Goal: Communication & Community: Ask a question

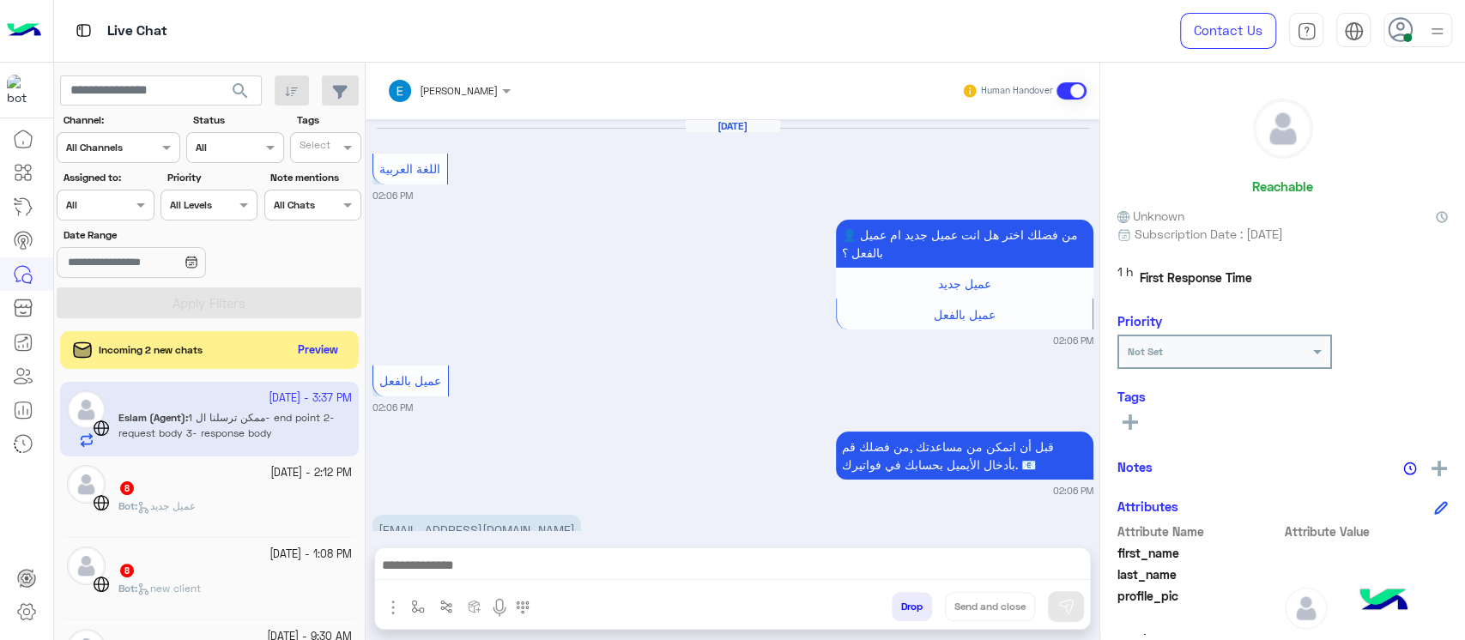
scroll to position [1497, 0]
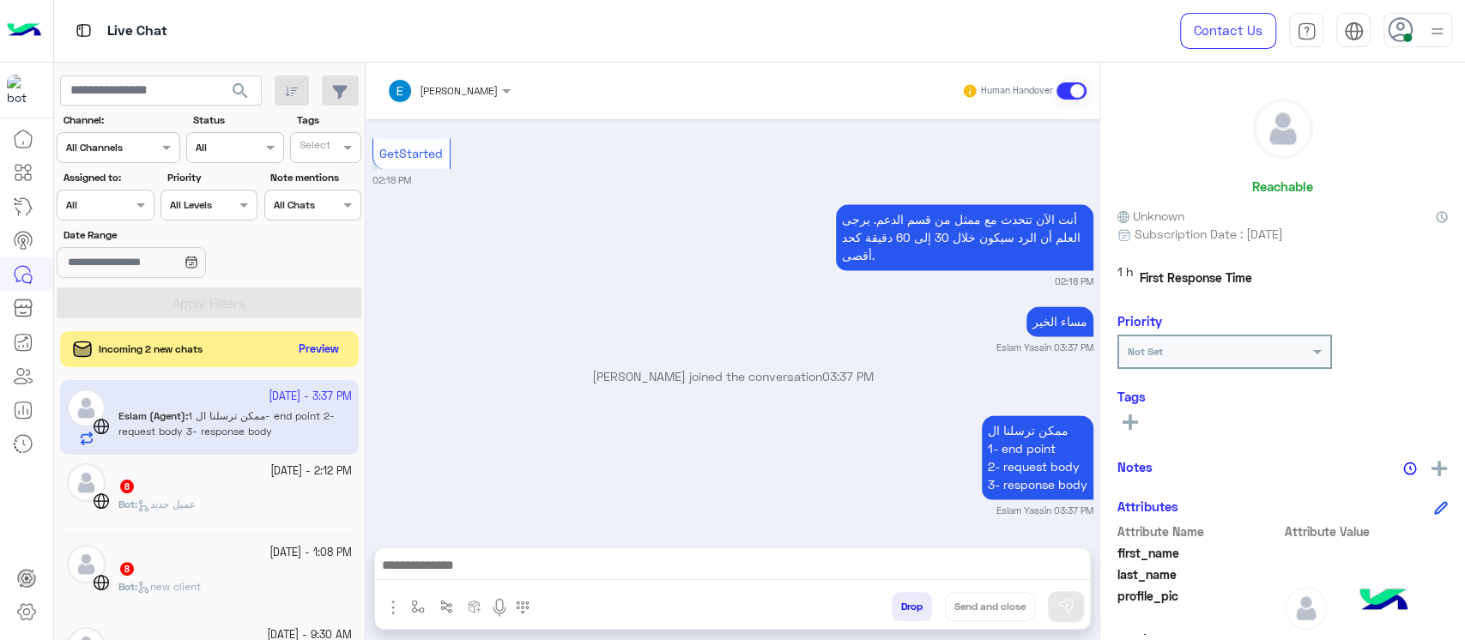
click at [301, 356] on button "Preview" at bounding box center [319, 349] width 53 height 23
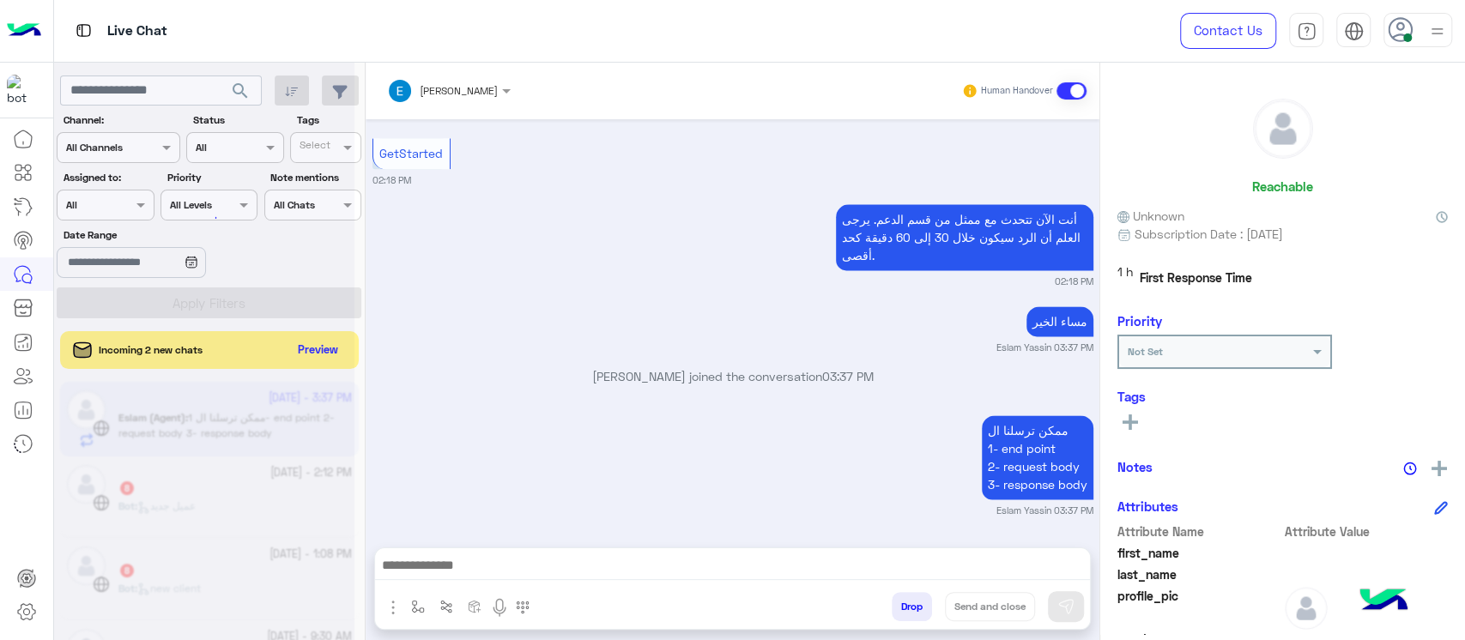
click at [311, 354] on div at bounding box center [204, 327] width 300 height 640
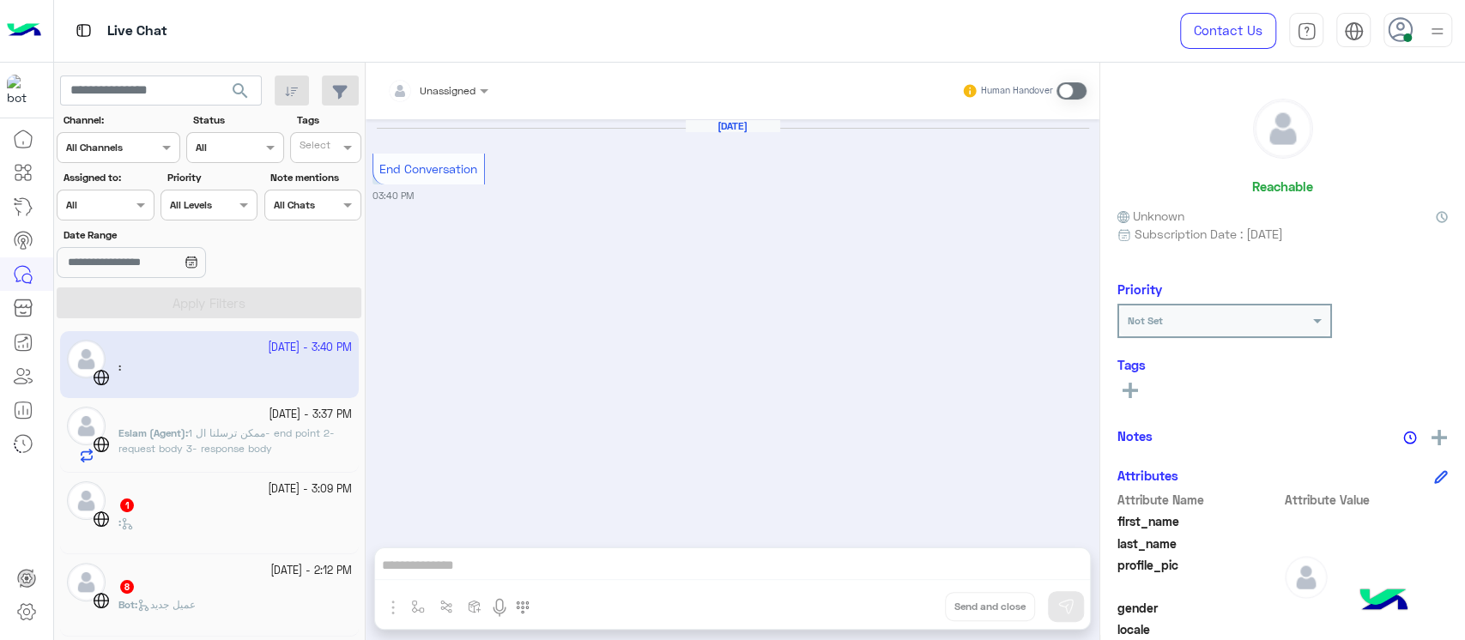
click at [220, 457] on div "Eslam (Agent) : ممكن ترسلنا ال 1- end point 2- request body 3- response body" at bounding box center [234, 445] width 233 height 38
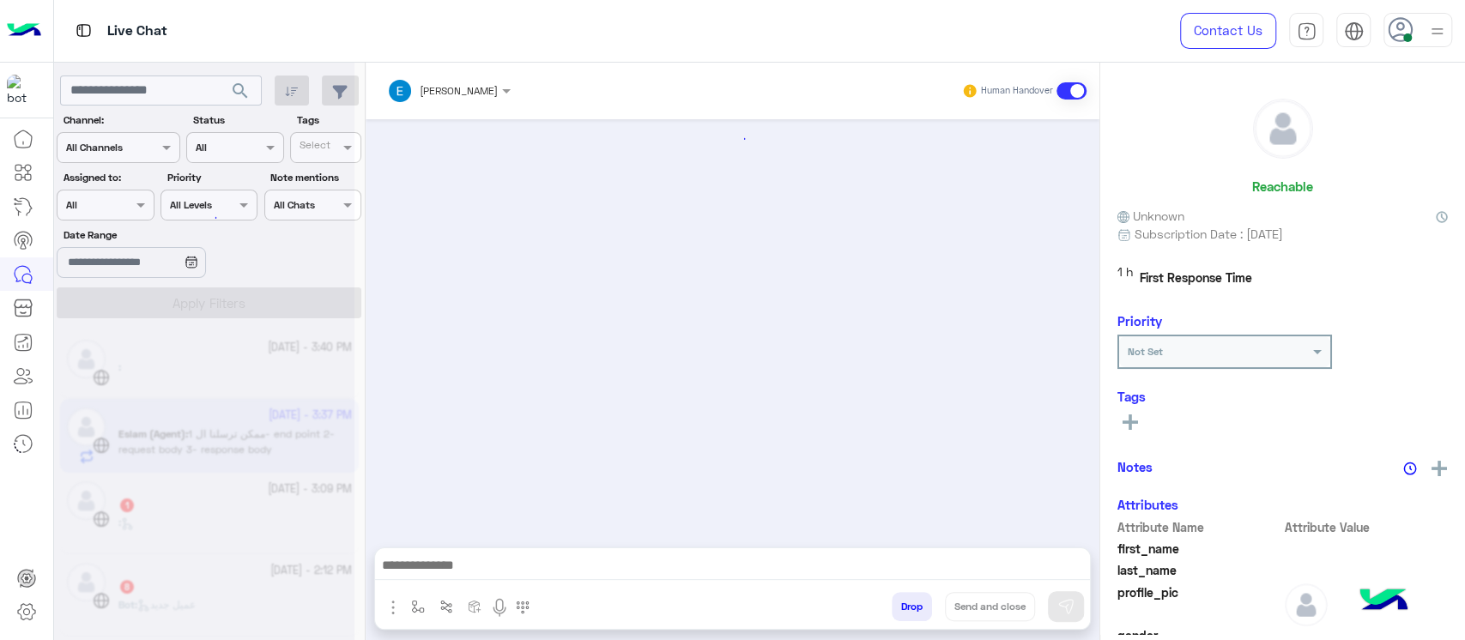
scroll to position [1219, 0]
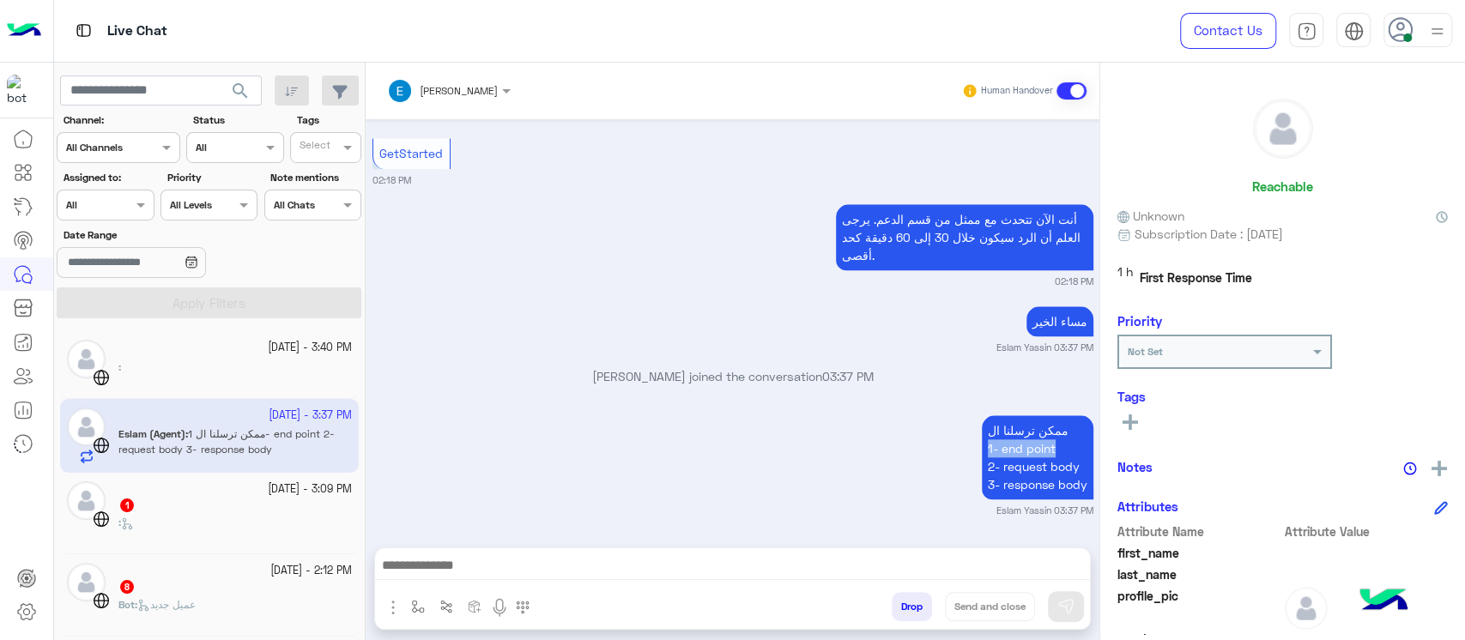
click at [941, 452] on div "ممكن ترسلنا ال 1- end point 2- request body 3- response body Eslam Yassin 03:37…" at bounding box center [732, 464] width 721 height 106
click at [789, 450] on div "ممكن ترسلنا ال 1- end point 2- request body 3- response body Eslam Yassin 03:37…" at bounding box center [732, 464] width 721 height 106
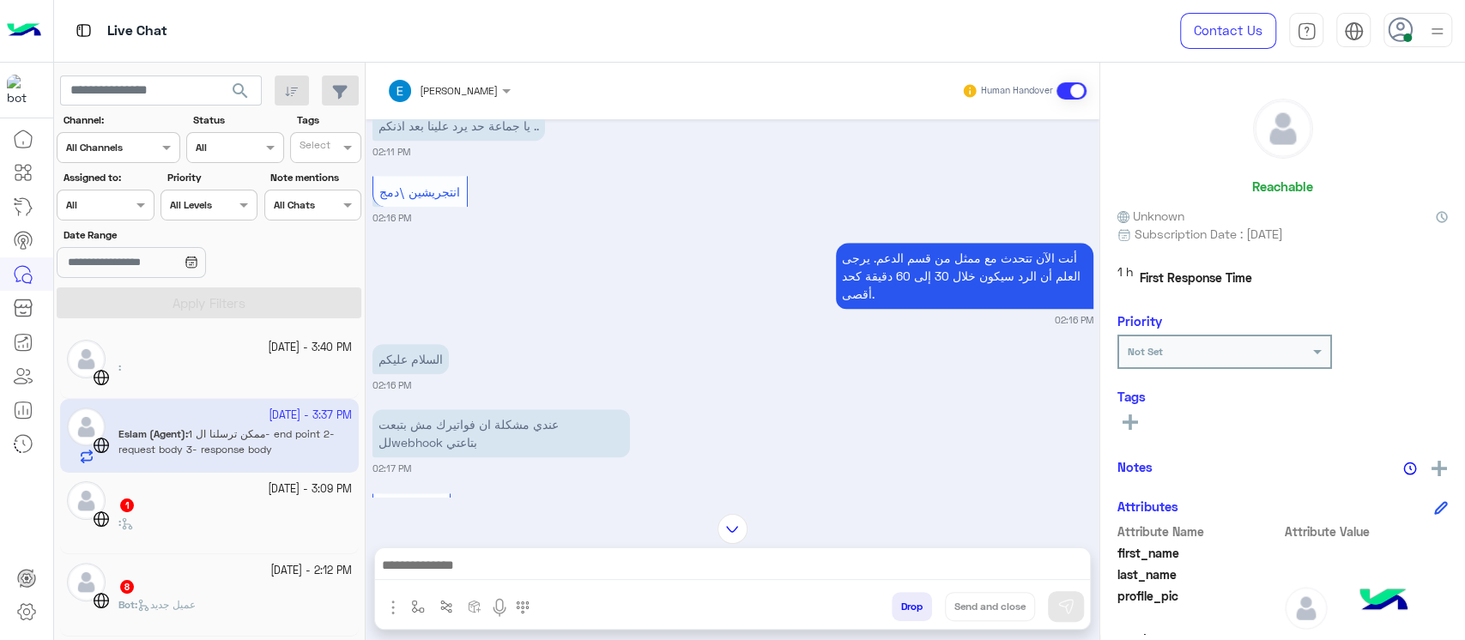
scroll to position [762, 0]
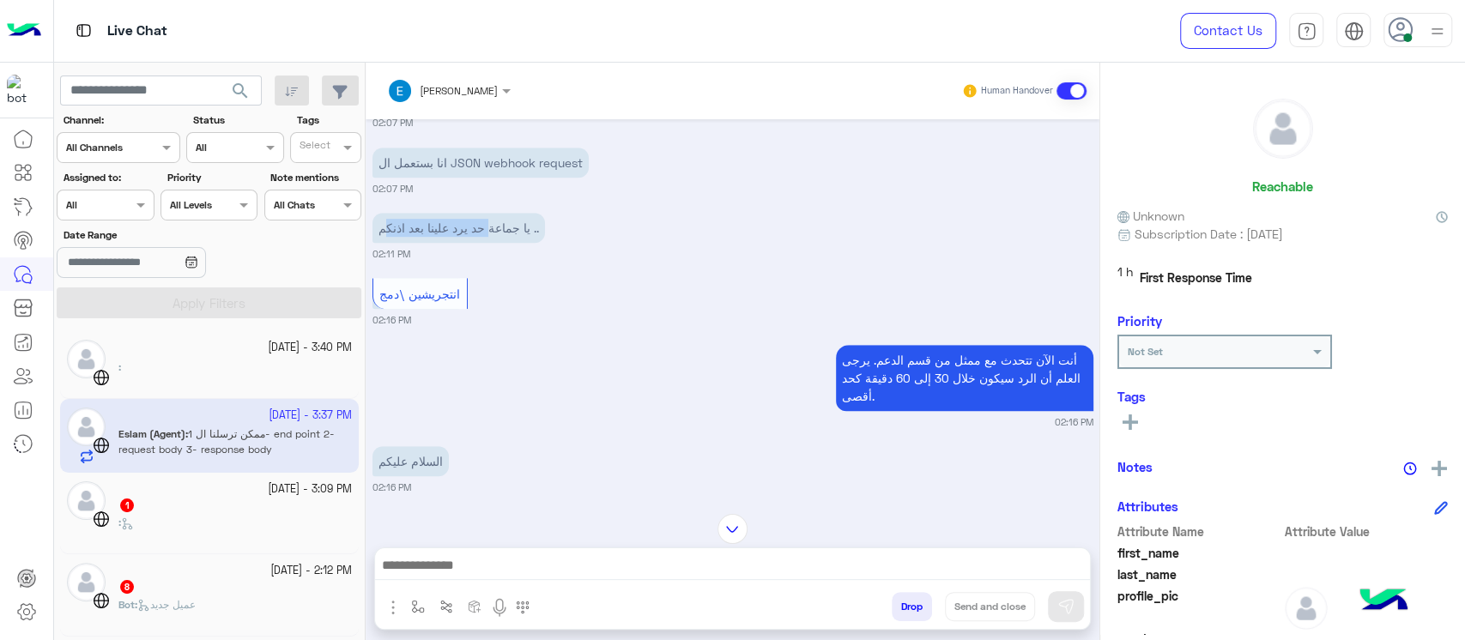
drag, startPoint x: 485, startPoint y: 233, endPoint x: 387, endPoint y: 227, distance: 98.0
click at [387, 227] on p "يا جماعة حد يرد علينا بعد اذنكم .." at bounding box center [458, 228] width 172 height 30
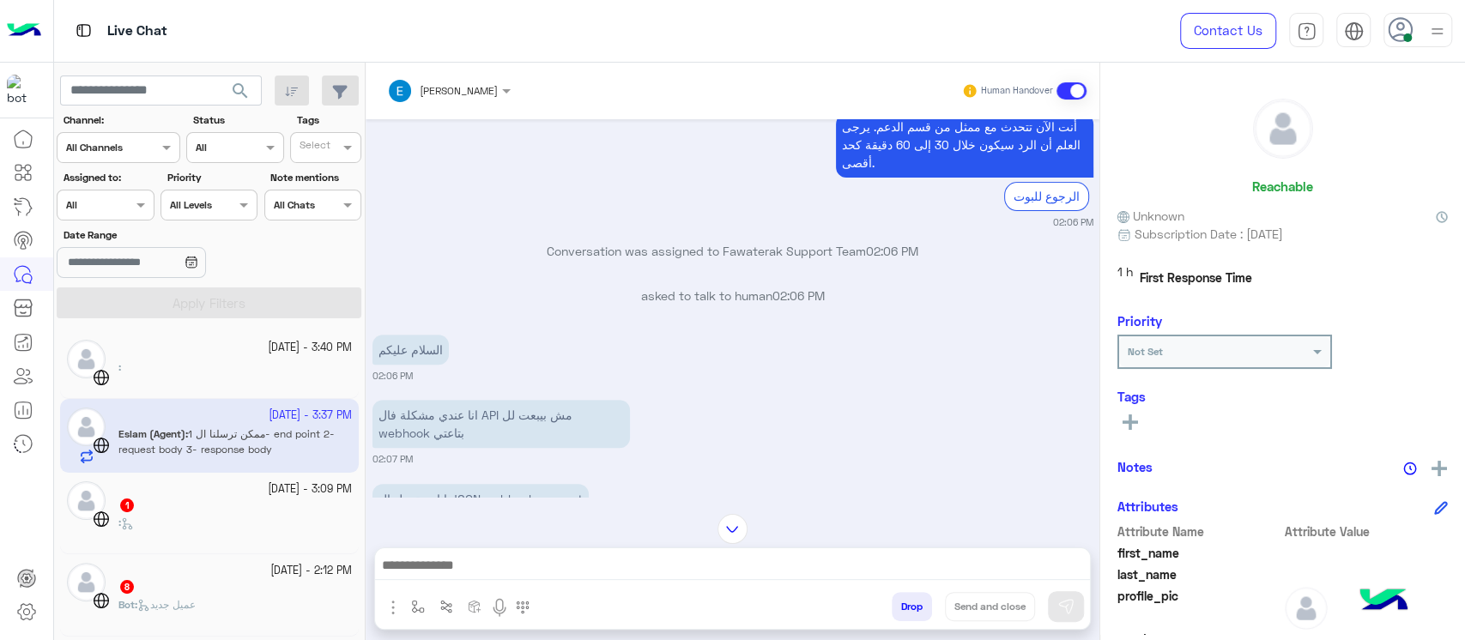
scroll to position [419, 0]
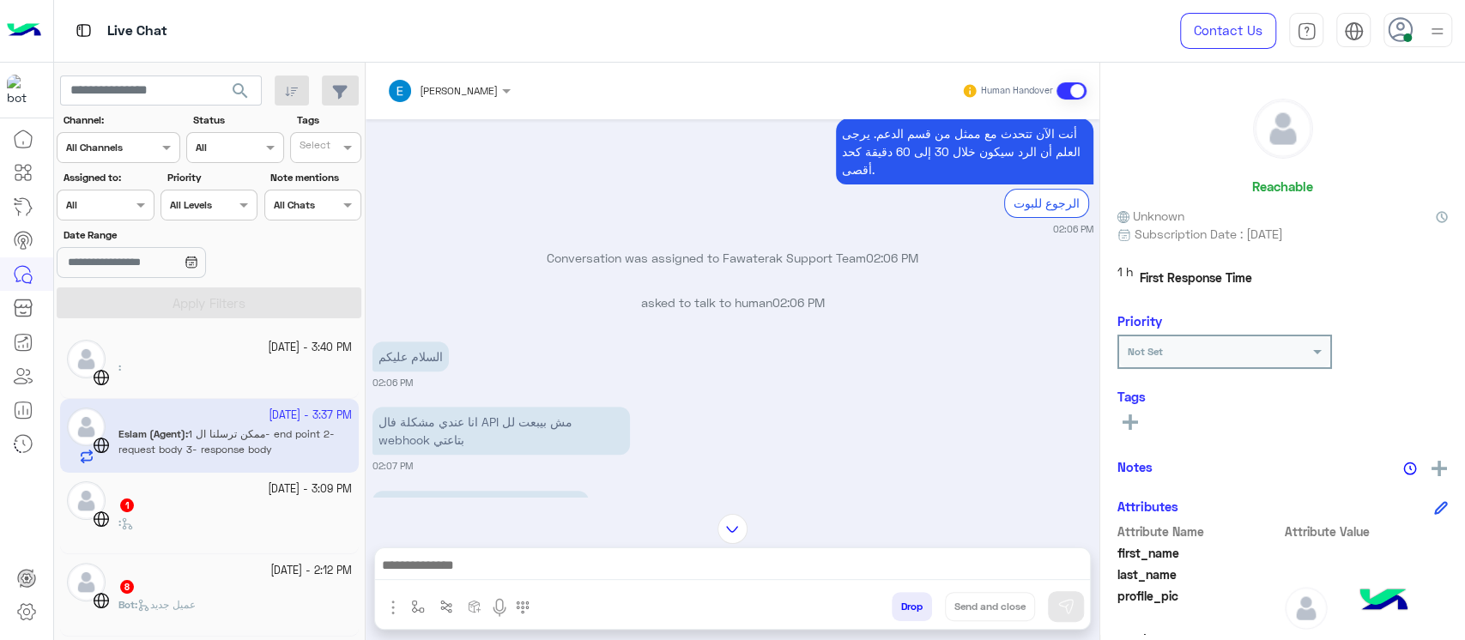
drag, startPoint x: 549, startPoint y: 426, endPoint x: 347, endPoint y: 427, distance: 202.5
click at [347, 427] on mat-drawer-container "search Channel: Channel All Channels Status Channel All Tags Select Assigned to…" at bounding box center [759, 355] width 1411 height 584
click at [591, 361] on div "السلام عليكم 02:06 PM" at bounding box center [732, 363] width 721 height 52
drag, startPoint x: 414, startPoint y: 426, endPoint x: 489, endPoint y: 435, distance: 76.0
click at [489, 435] on p "انا عندي مشكلة فال API مش بيبعت لل webhook بتاعتي" at bounding box center [500, 431] width 257 height 48
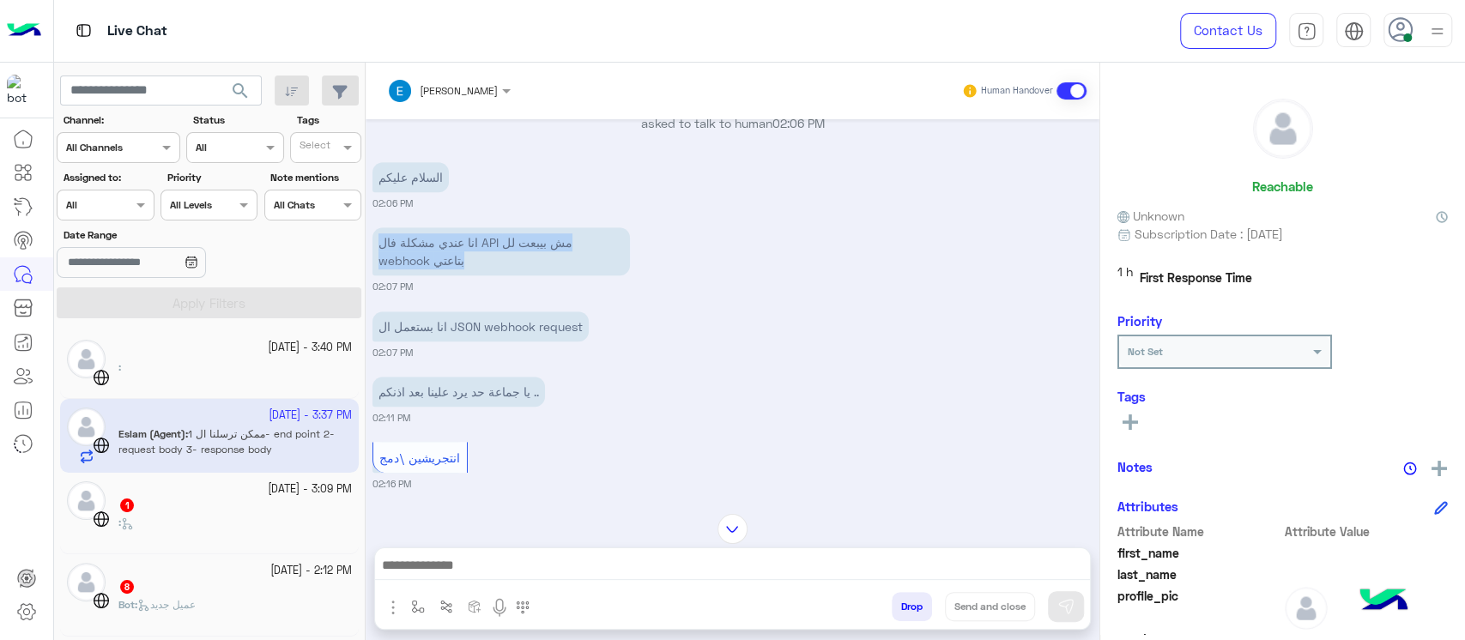
scroll to position [762, 0]
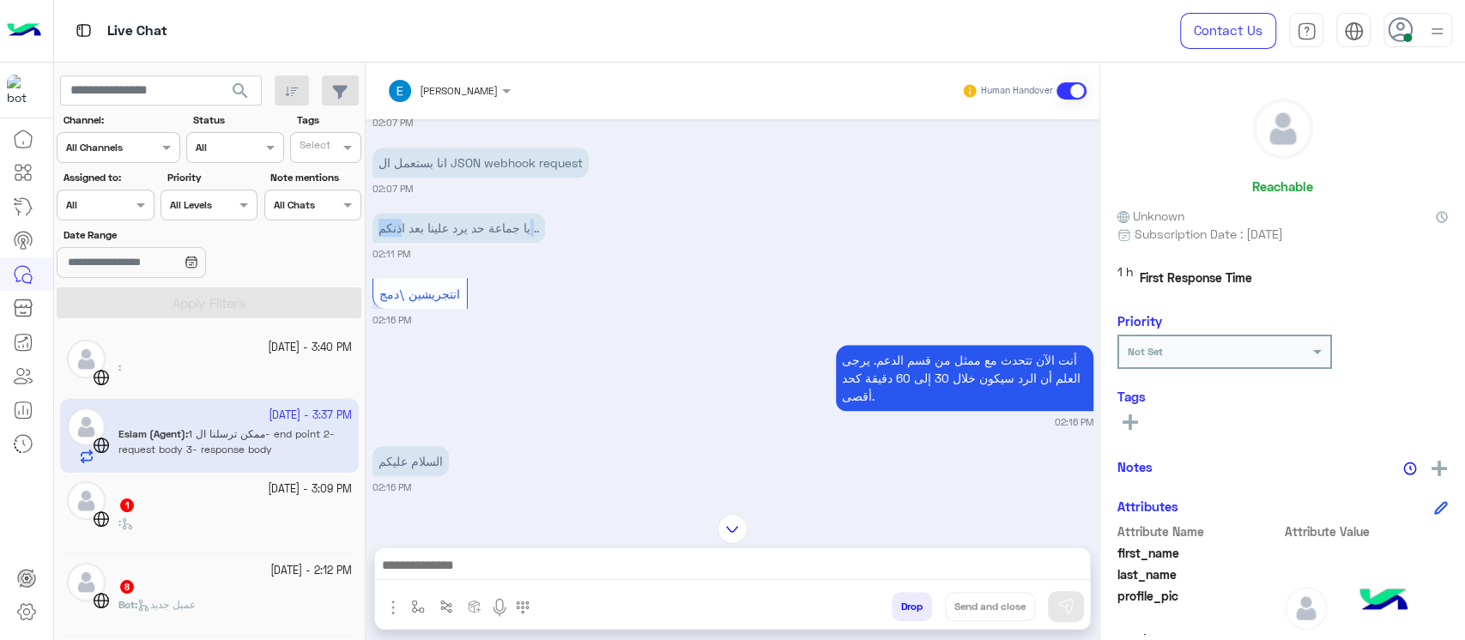
drag, startPoint x: 533, startPoint y: 229, endPoint x: 402, endPoint y: 229, distance: 131.3
click at [402, 229] on p "يا جماعة حد يرد علينا بعد اذنكم .." at bounding box center [458, 228] width 172 height 30
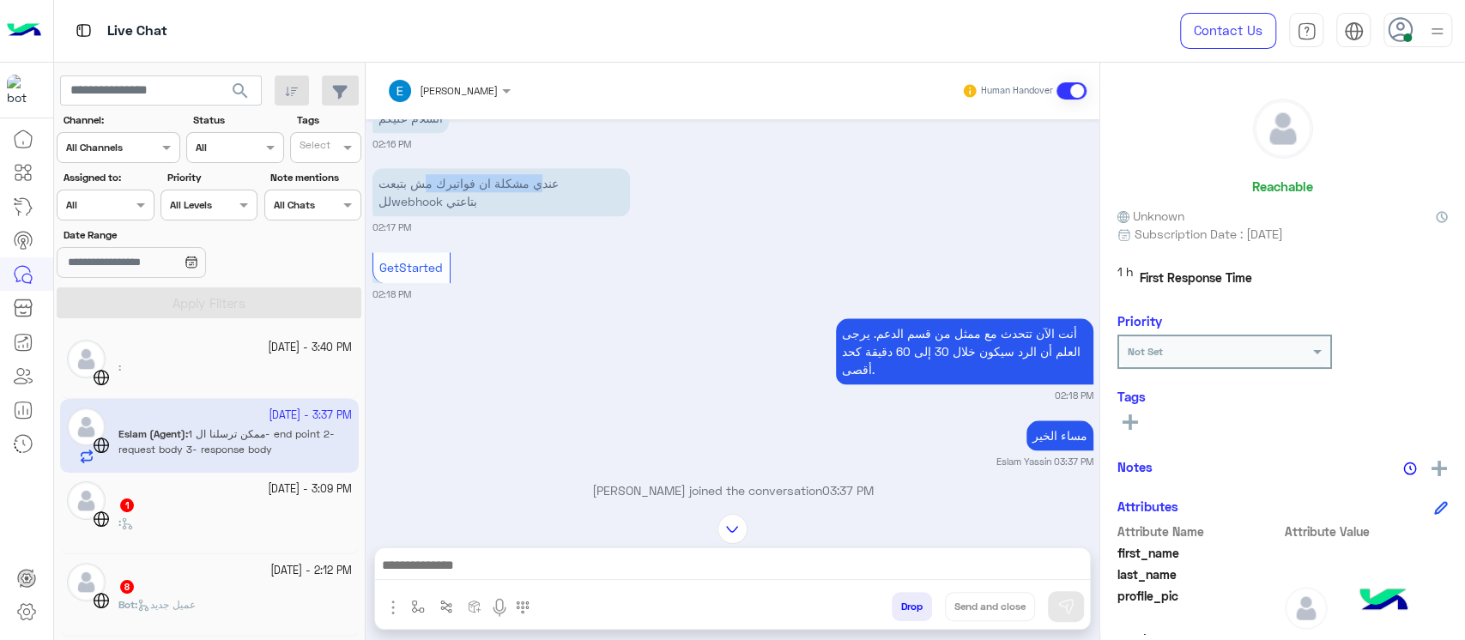
drag, startPoint x: 538, startPoint y: 177, endPoint x: 417, endPoint y: 175, distance: 121.0
click at [417, 175] on p "عندي مشكلة ان فواتيرك مش بتبعت للwebhook بتاعتي" at bounding box center [500, 192] width 257 height 48
drag, startPoint x: 481, startPoint y: 206, endPoint x: 386, endPoint y: 206, distance: 94.4
click at [386, 206] on p "عندي مشكلة ان فواتيرك مش بتبعت للwebhook بتاعتي" at bounding box center [500, 192] width 257 height 48
click at [632, 370] on div "أنت الآن تتحدث مع ممثل من قسم الدعم. يرجى العلم أن الرد سيكون خلال 30 إلى 60 دق…" at bounding box center [732, 358] width 721 height 88
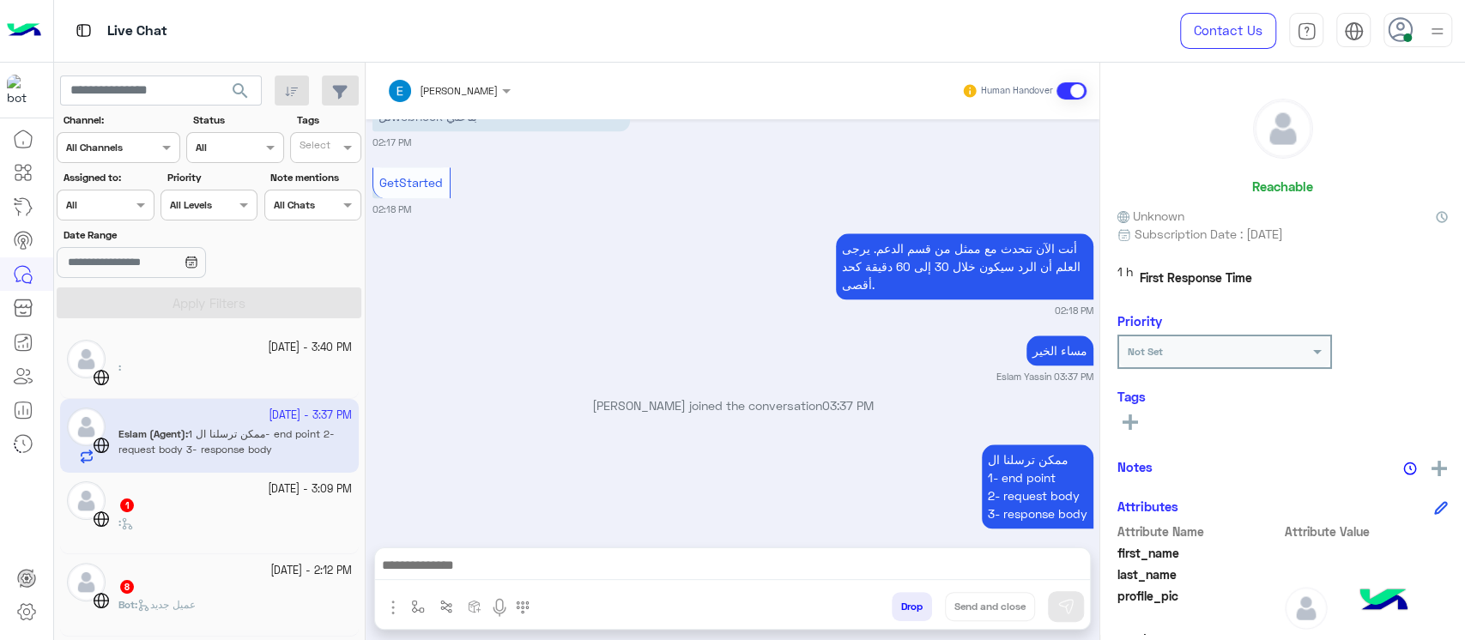
scroll to position [1219, 0]
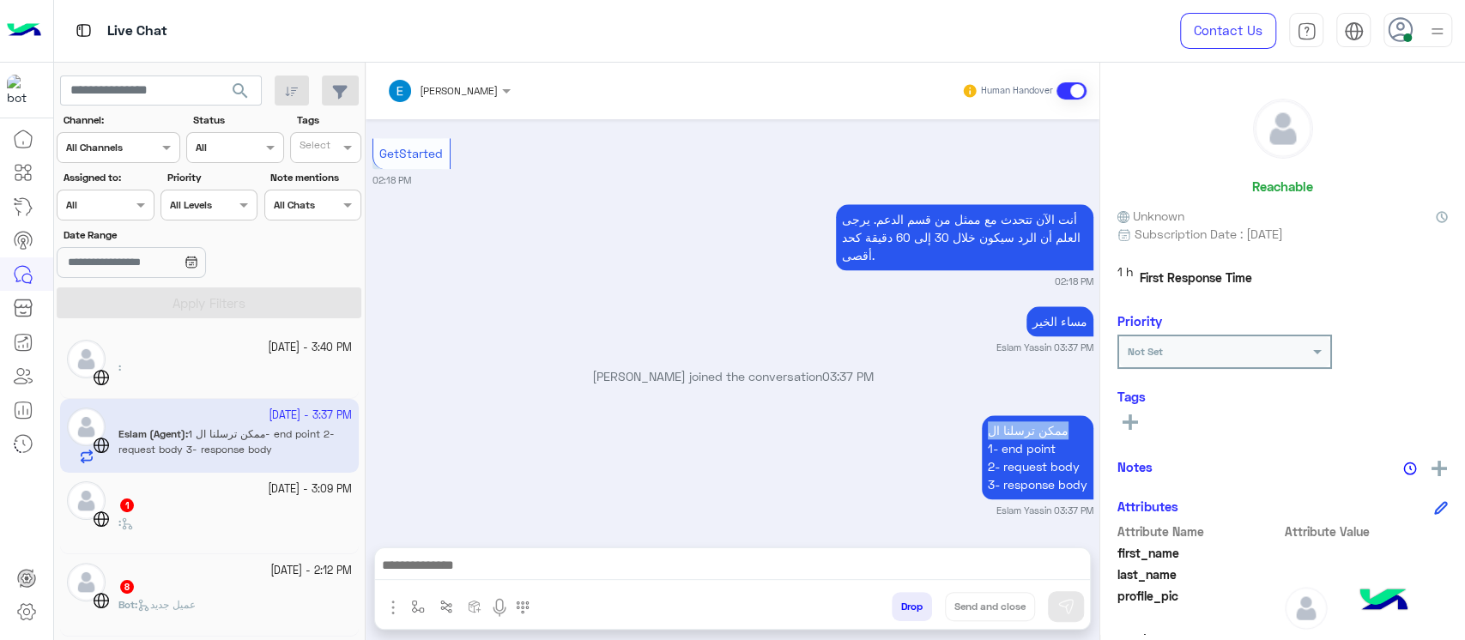
drag, startPoint x: 1064, startPoint y: 436, endPoint x: 980, endPoint y: 436, distance: 84.1
click at [982, 436] on p "ممكن ترسلنا ال 1- end point 2- request body 3- response body" at bounding box center [1038, 457] width 112 height 84
drag, startPoint x: 1079, startPoint y: 453, endPoint x: 1006, endPoint y: 453, distance: 73.8
click at [1006, 453] on p "ممكن ترسلنا ال 1- end point 2- request body 3- response body" at bounding box center [1038, 457] width 112 height 84
click at [1022, 471] on p "ممكن ترسلنا ال 1- end point 2- request body 3- response body" at bounding box center [1038, 457] width 112 height 84
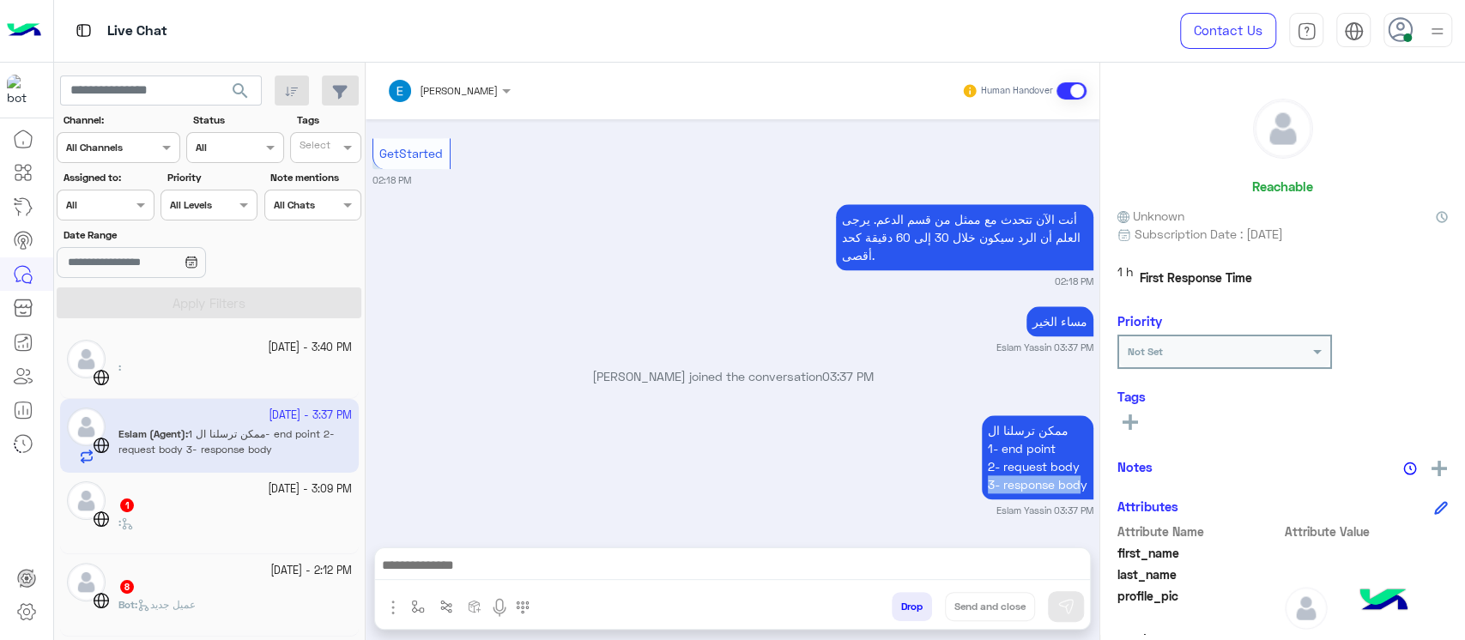
click at [968, 489] on div "ممكن ترسلنا ال 1- end point 2- request body 3- response body Eslam Yassin 03:37…" at bounding box center [732, 464] width 721 height 106
click at [190, 513] on div "1" at bounding box center [234, 507] width 233 height 18
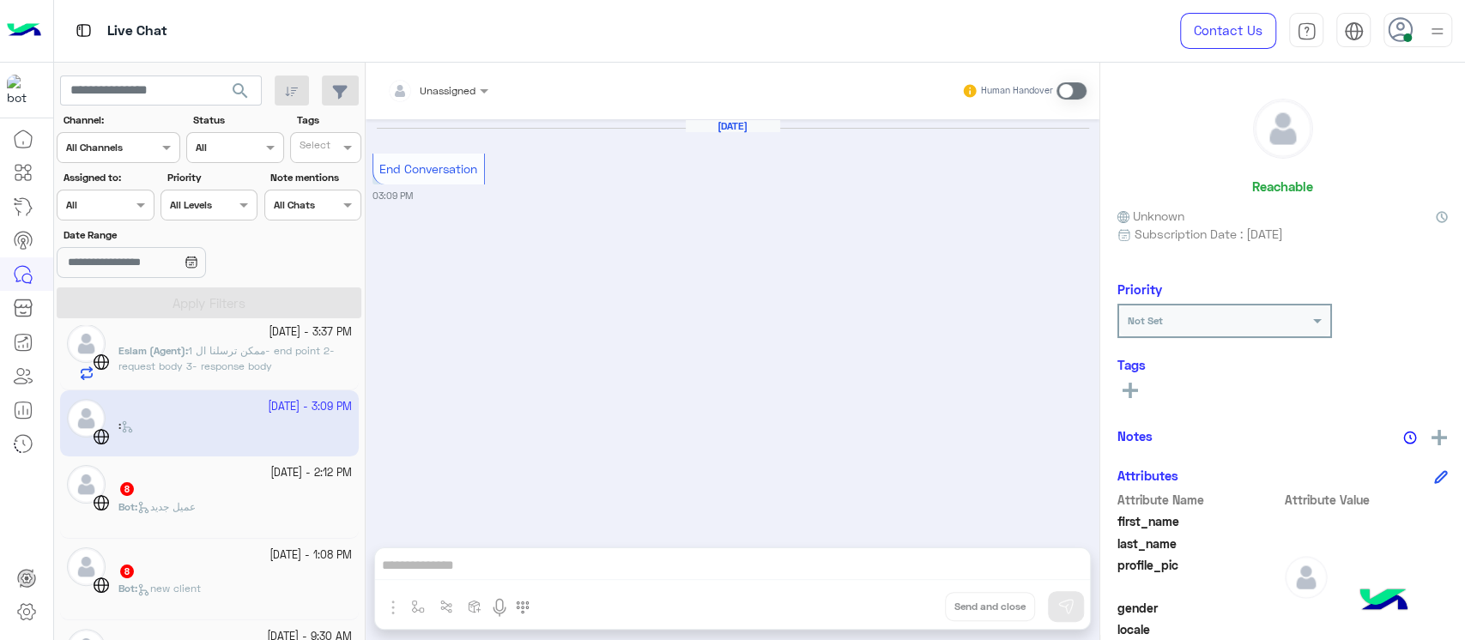
scroll to position [114, 0]
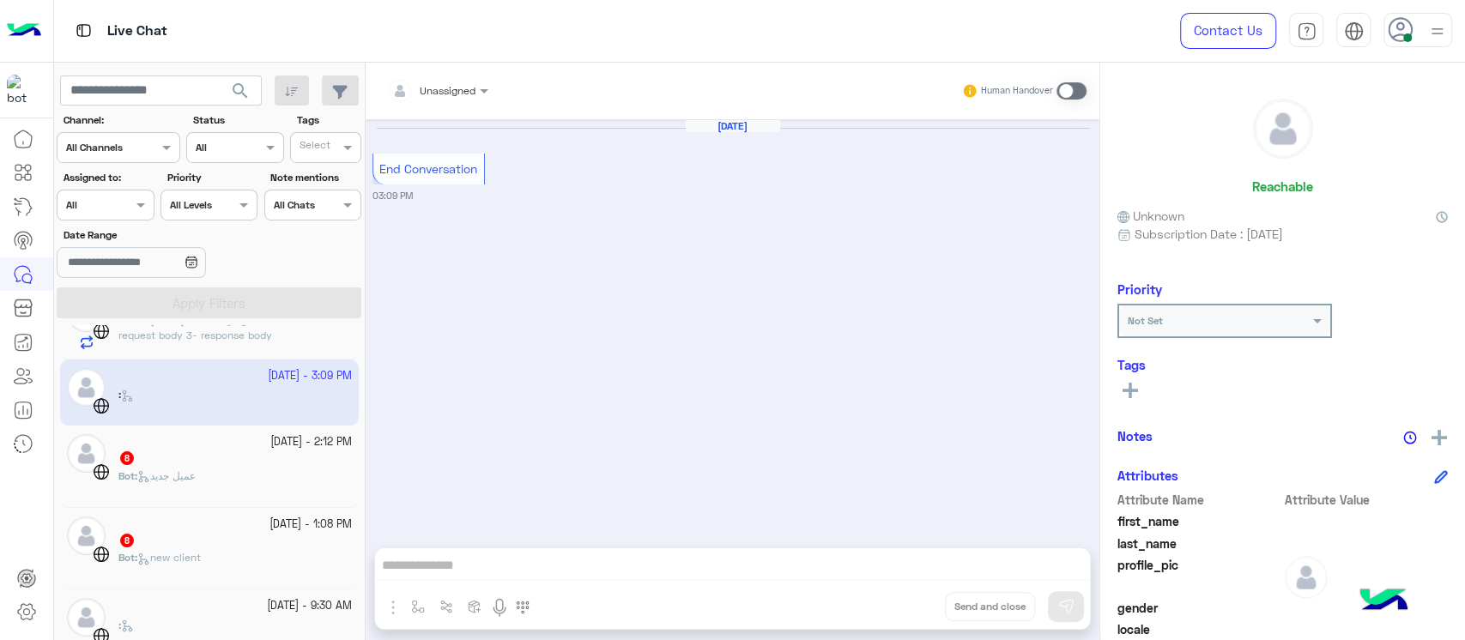
click at [186, 461] on div "8" at bounding box center [234, 459] width 233 height 18
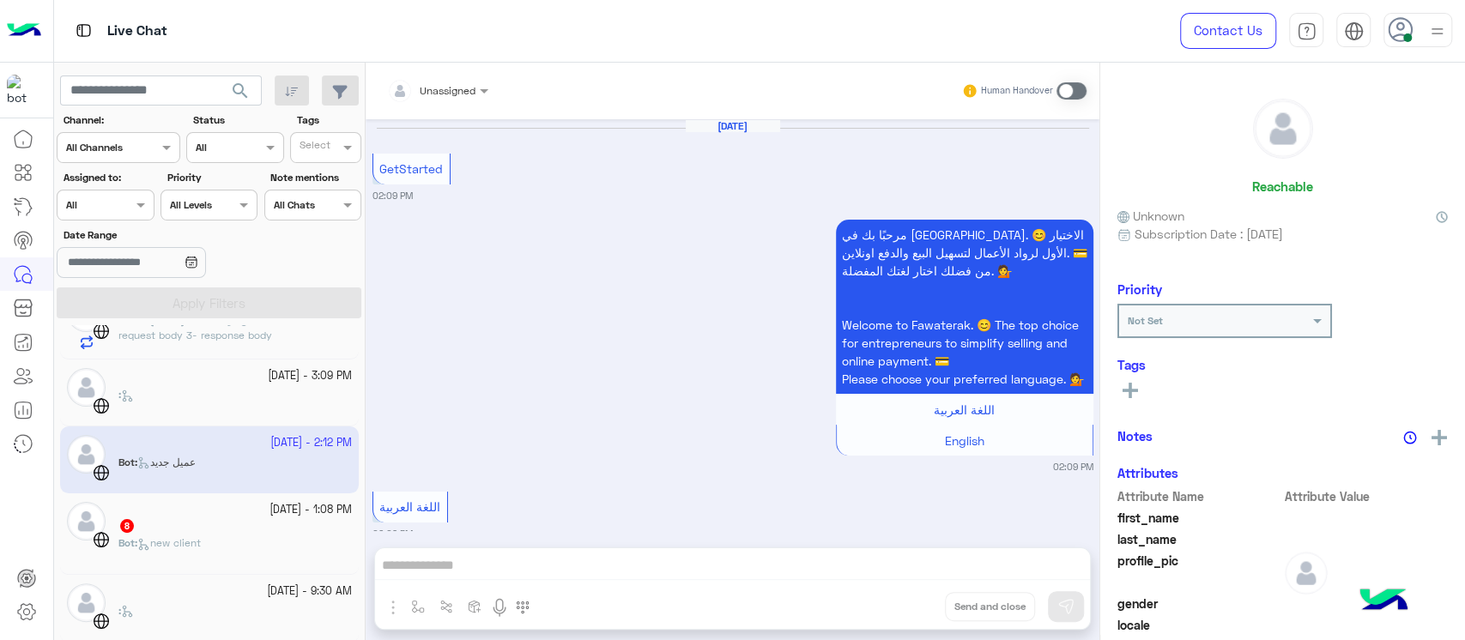
scroll to position [1315, 0]
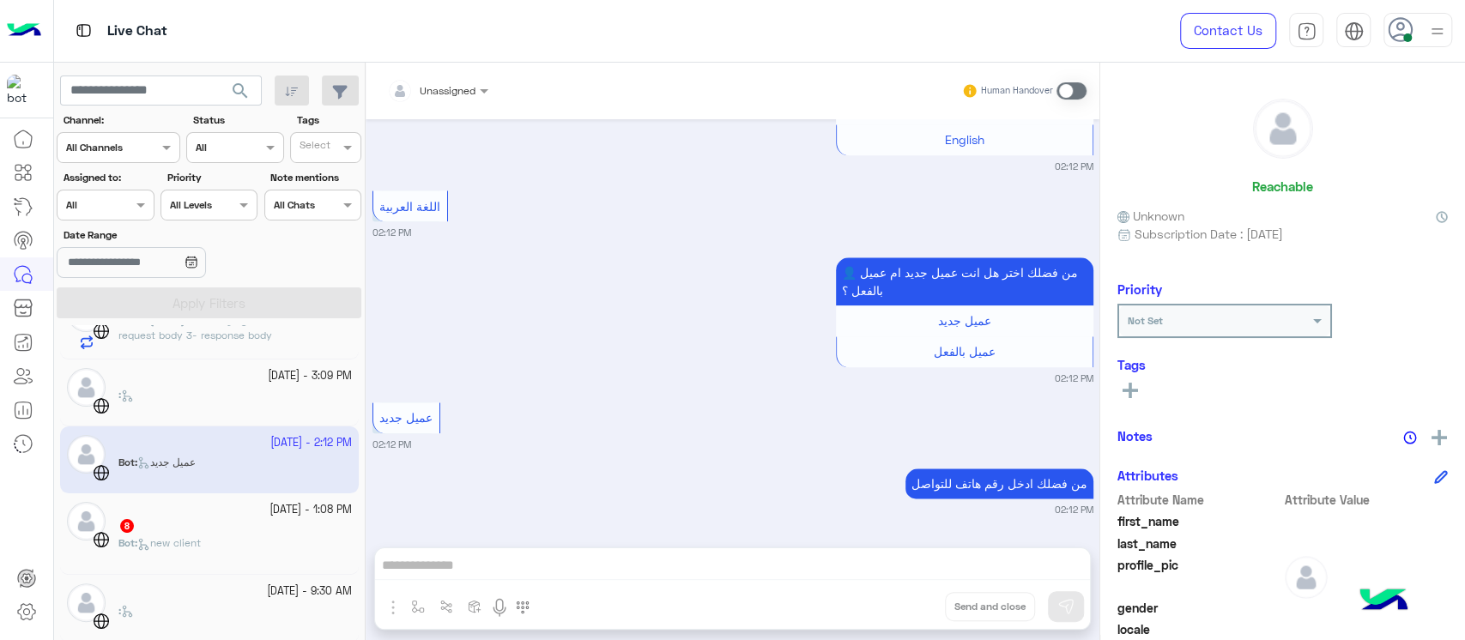
click at [159, 519] on div "8" at bounding box center [234, 527] width 233 height 18
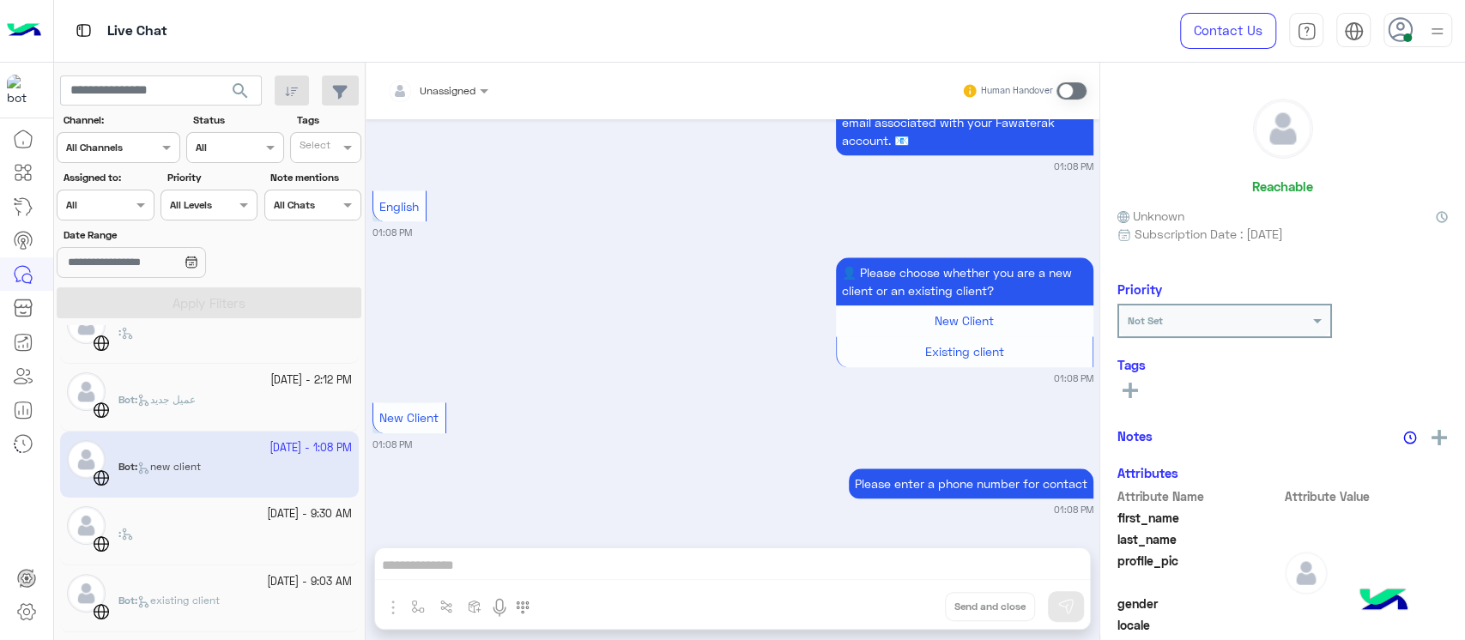
scroll to position [228, 0]
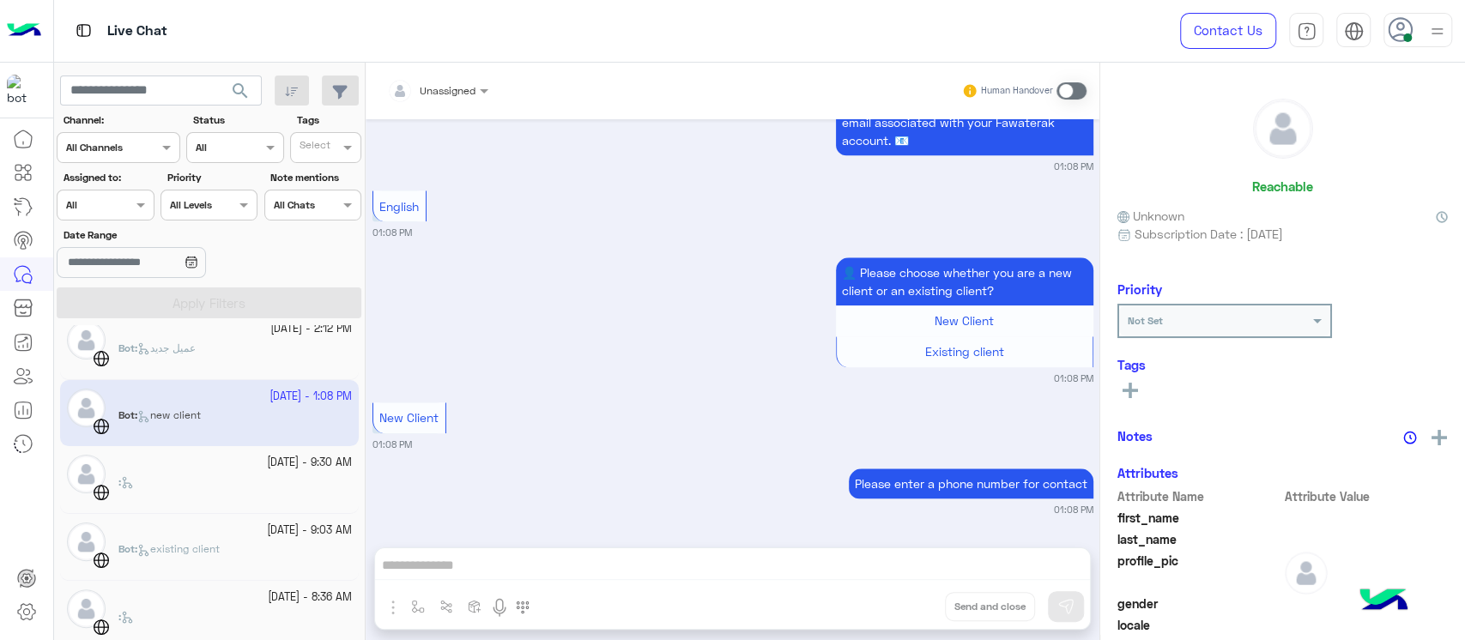
click at [128, 493] on div ":" at bounding box center [234, 489] width 233 height 30
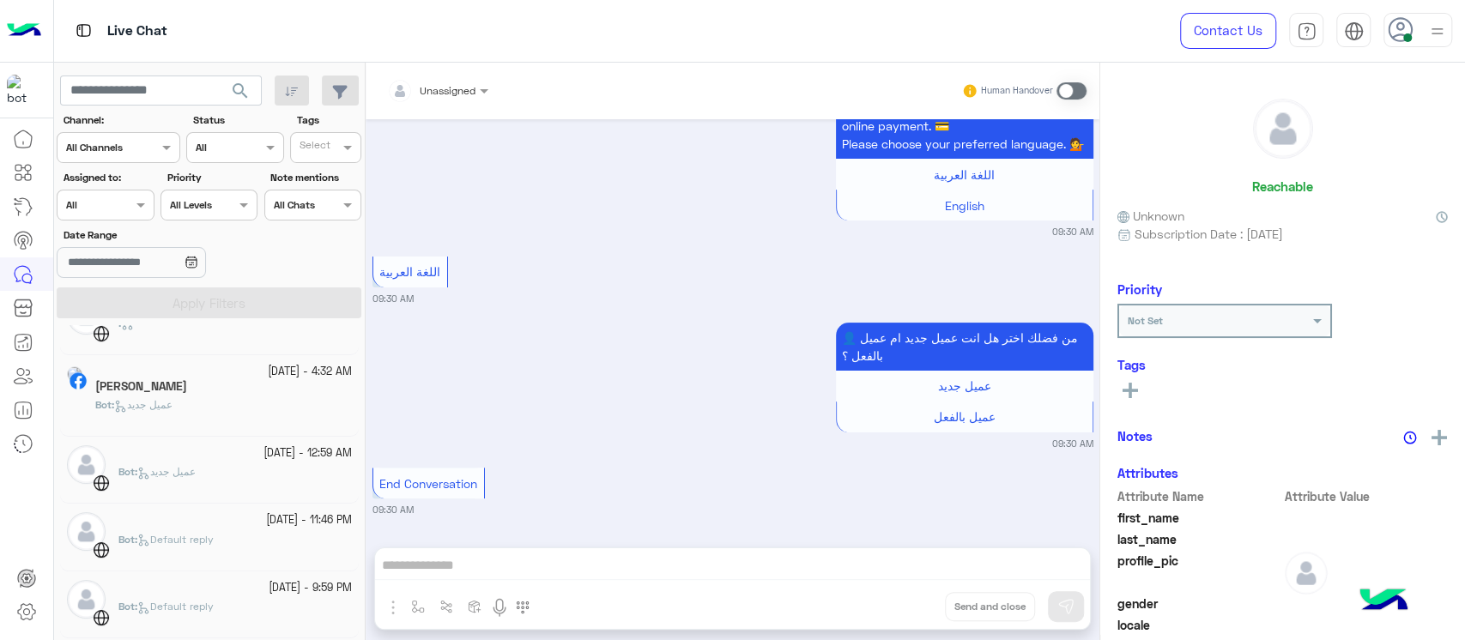
scroll to position [571, 0]
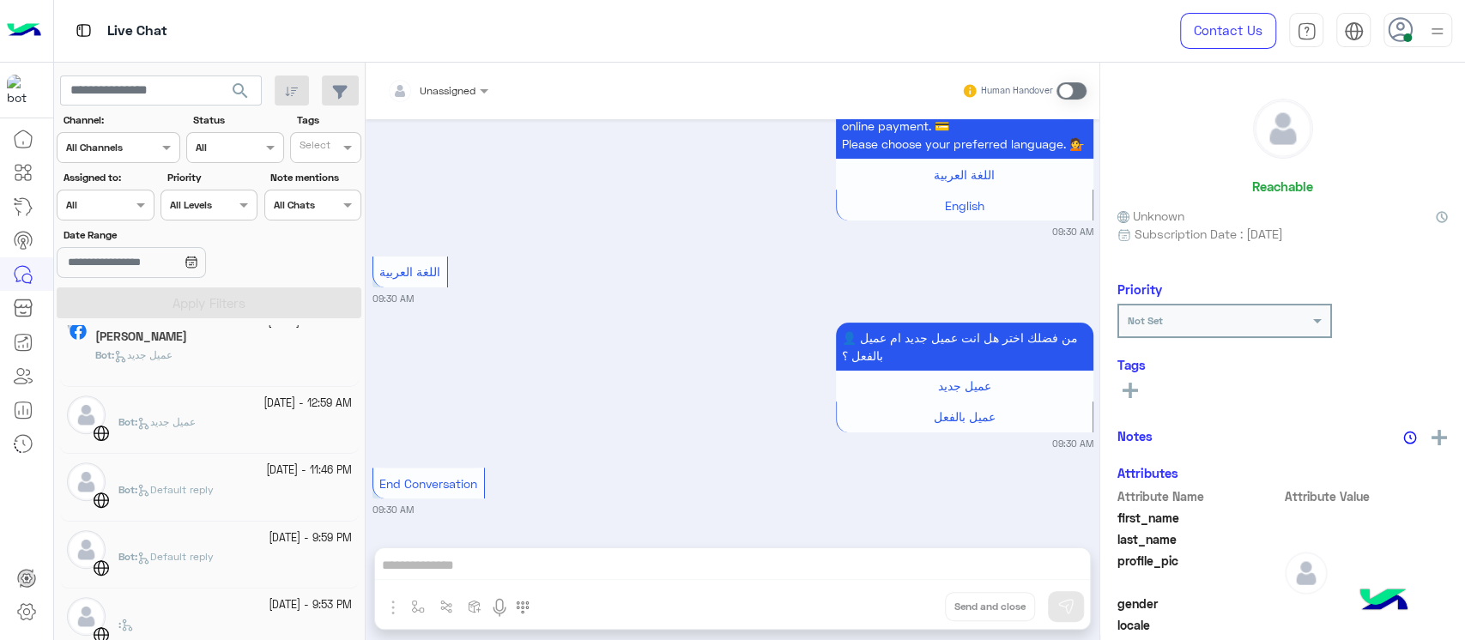
click at [180, 333] on h5 "[PERSON_NAME]" at bounding box center [141, 336] width 92 height 15
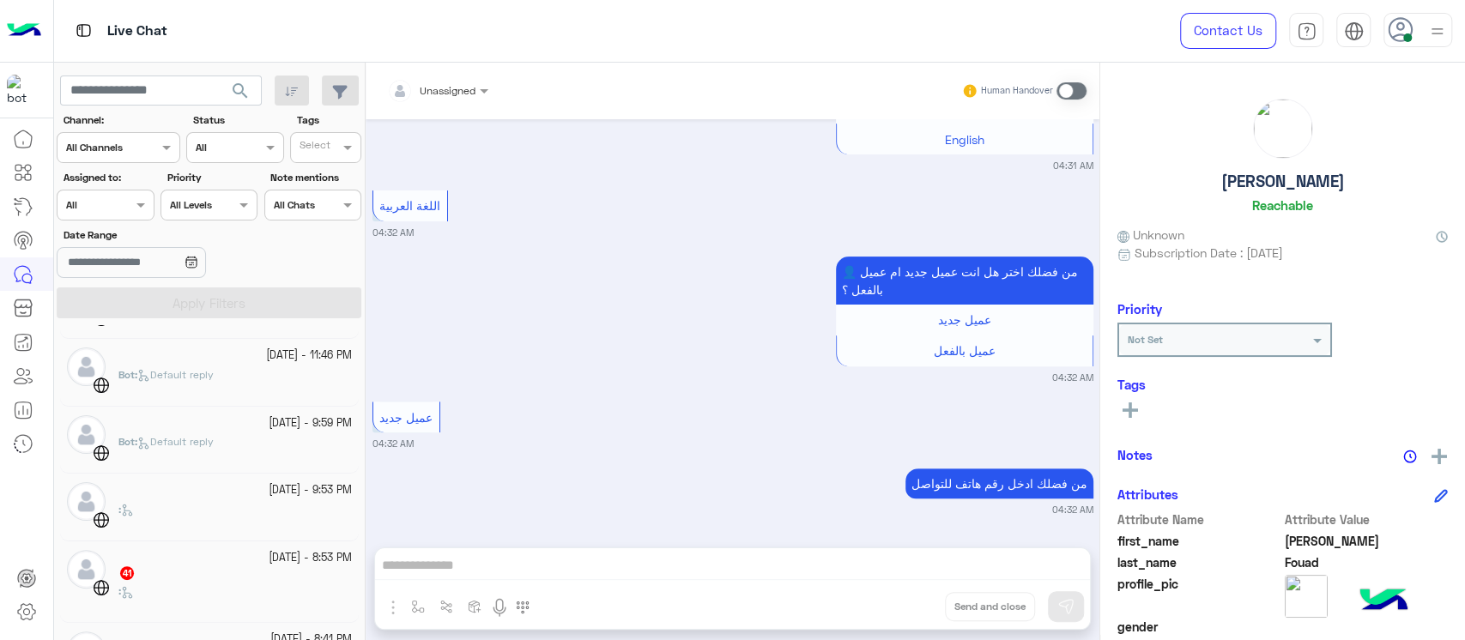
scroll to position [801, 0]
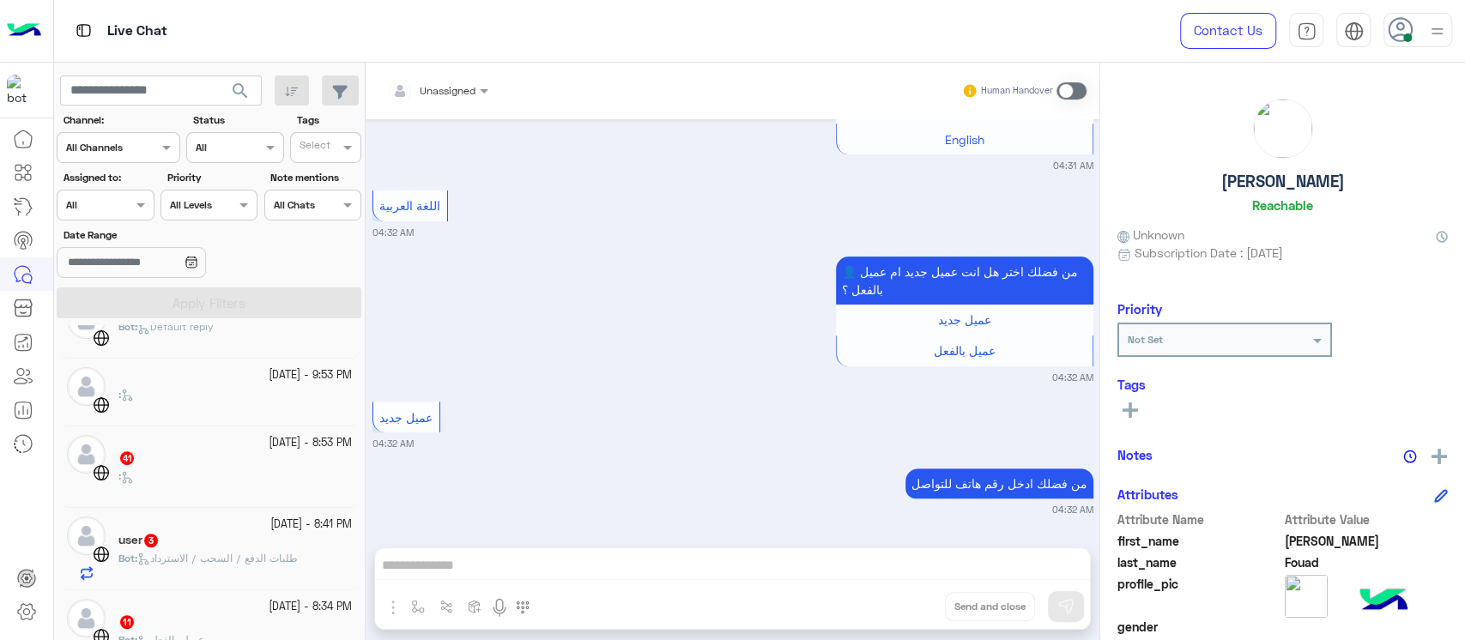
click at [196, 435] on div "[DATE] - 8:53 PM" at bounding box center [234, 443] width 233 height 16
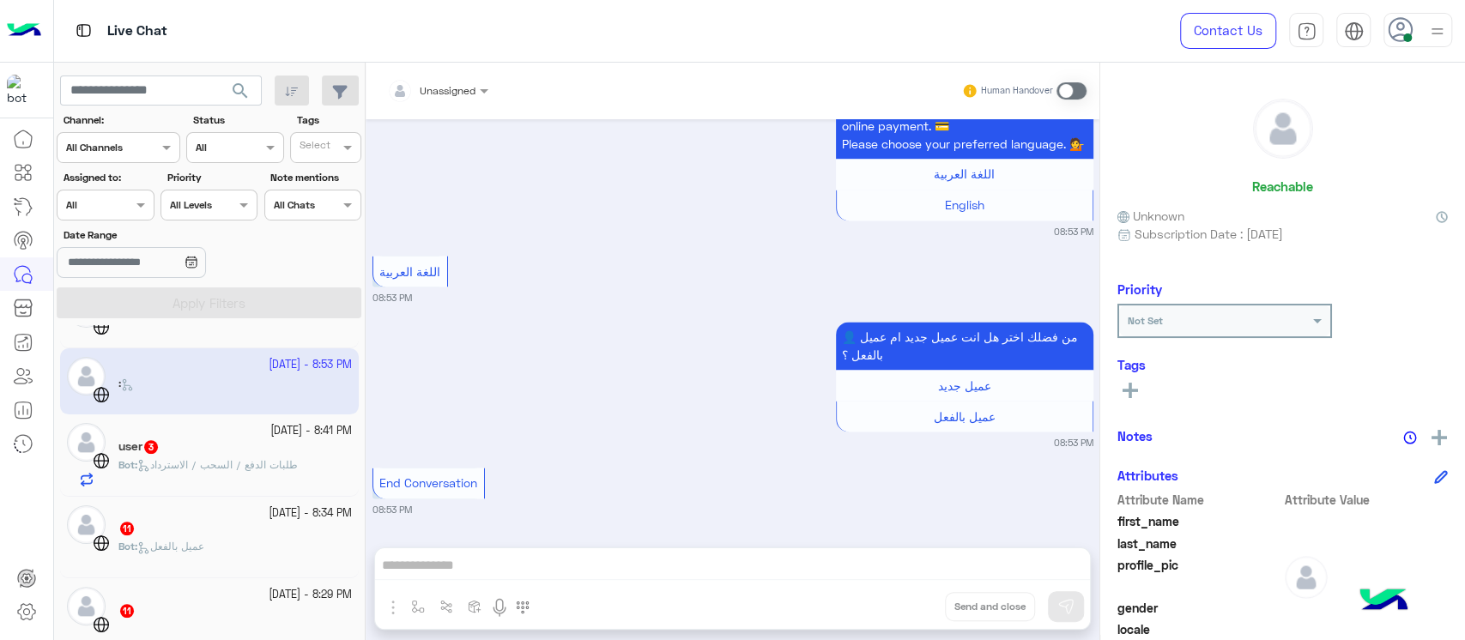
scroll to position [916, 0]
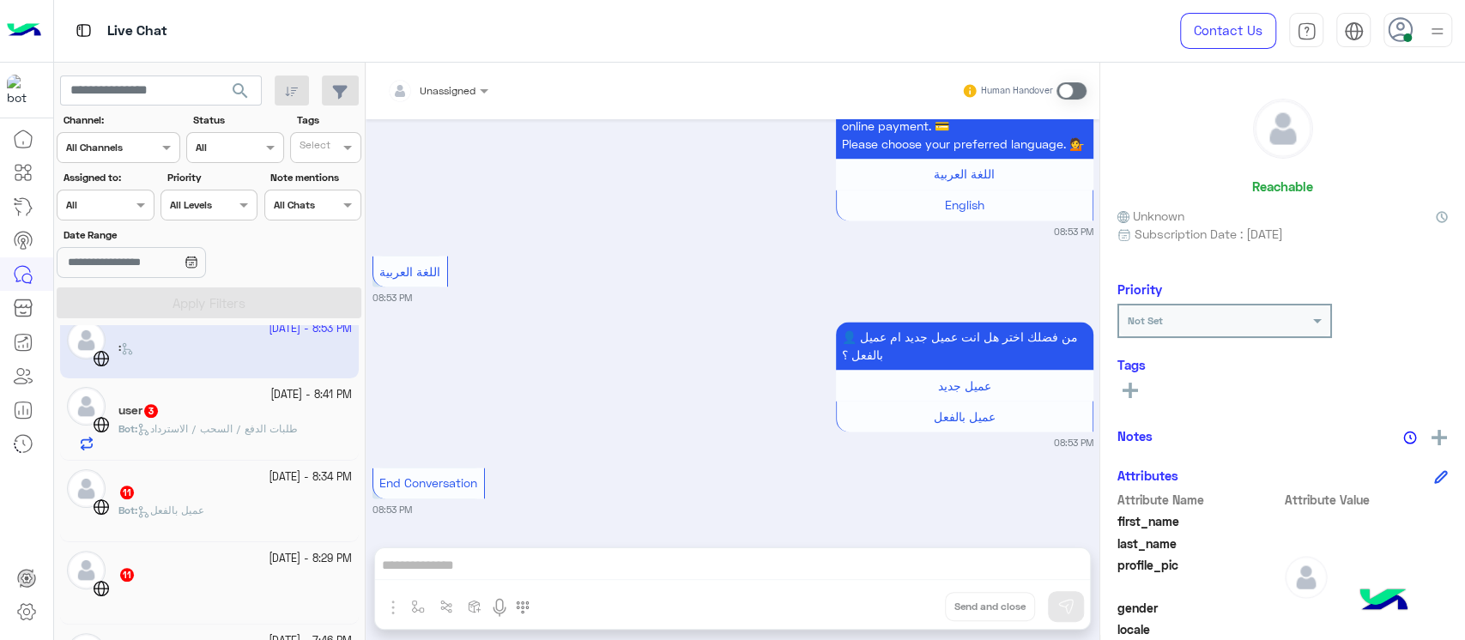
click at [196, 433] on span "طلبات الدفع / السحب / الاسترداد" at bounding box center [217, 428] width 160 height 13
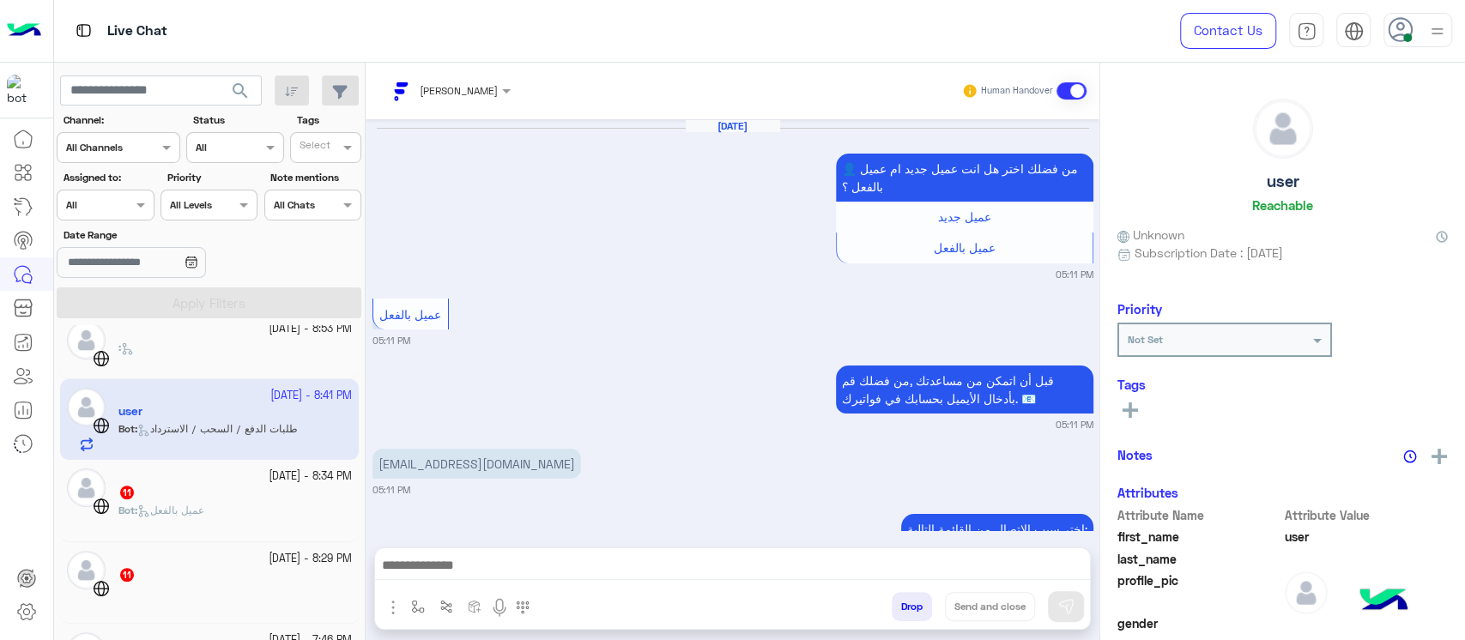
scroll to position [1545, 0]
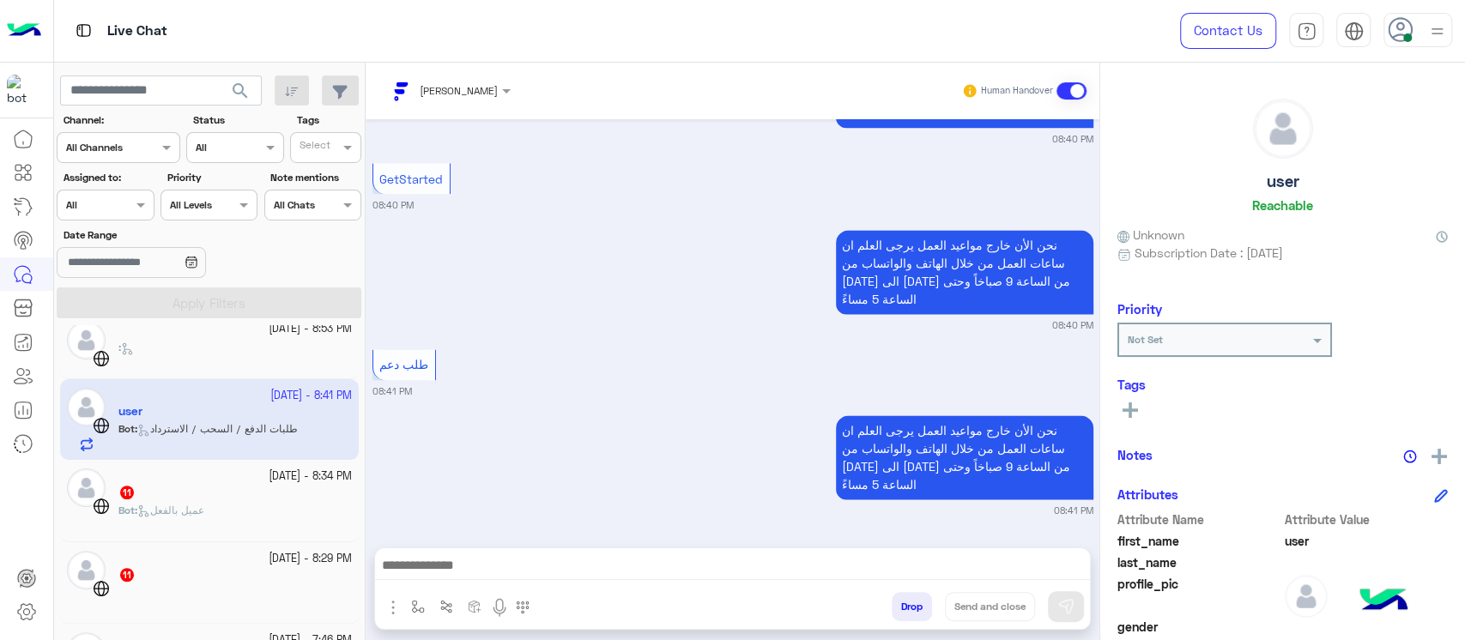
click at [902, 438] on p "نحن الأن خارج مواعيد العمل يرجى العلم ان ساعات العمل من خلال الهاتف والواتساب م…" at bounding box center [964, 457] width 257 height 84
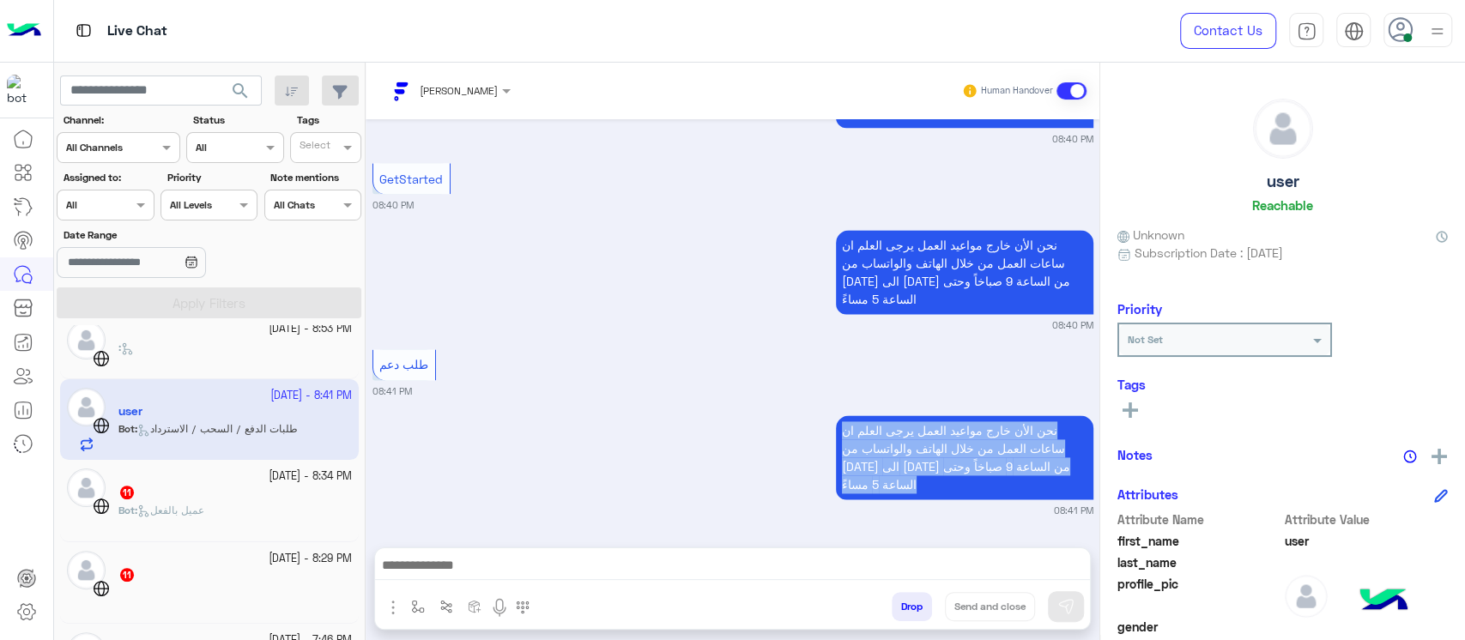
click at [902, 438] on p "نحن الأن خارج مواعيد العمل يرجى العلم ان ساعات العمل من خلال الهاتف والواتساب م…" at bounding box center [964, 457] width 257 height 84
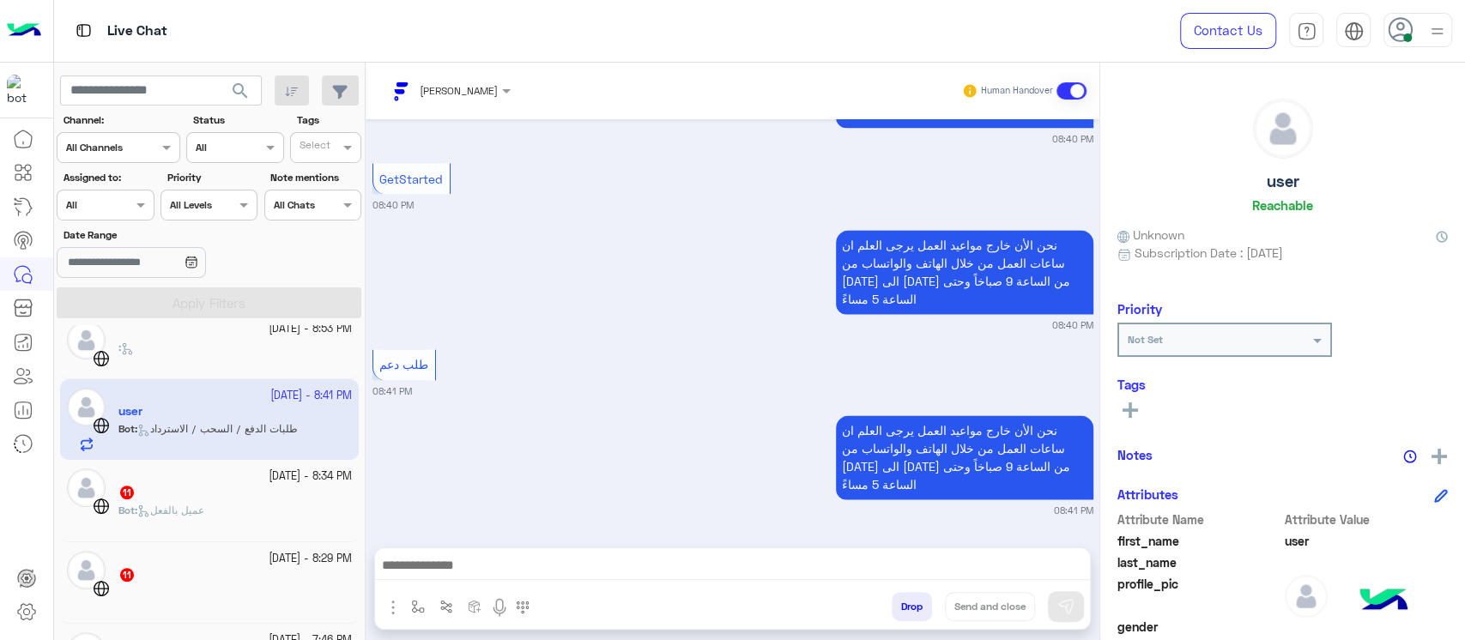
click at [258, 487] on div "11" at bounding box center [234, 494] width 233 height 18
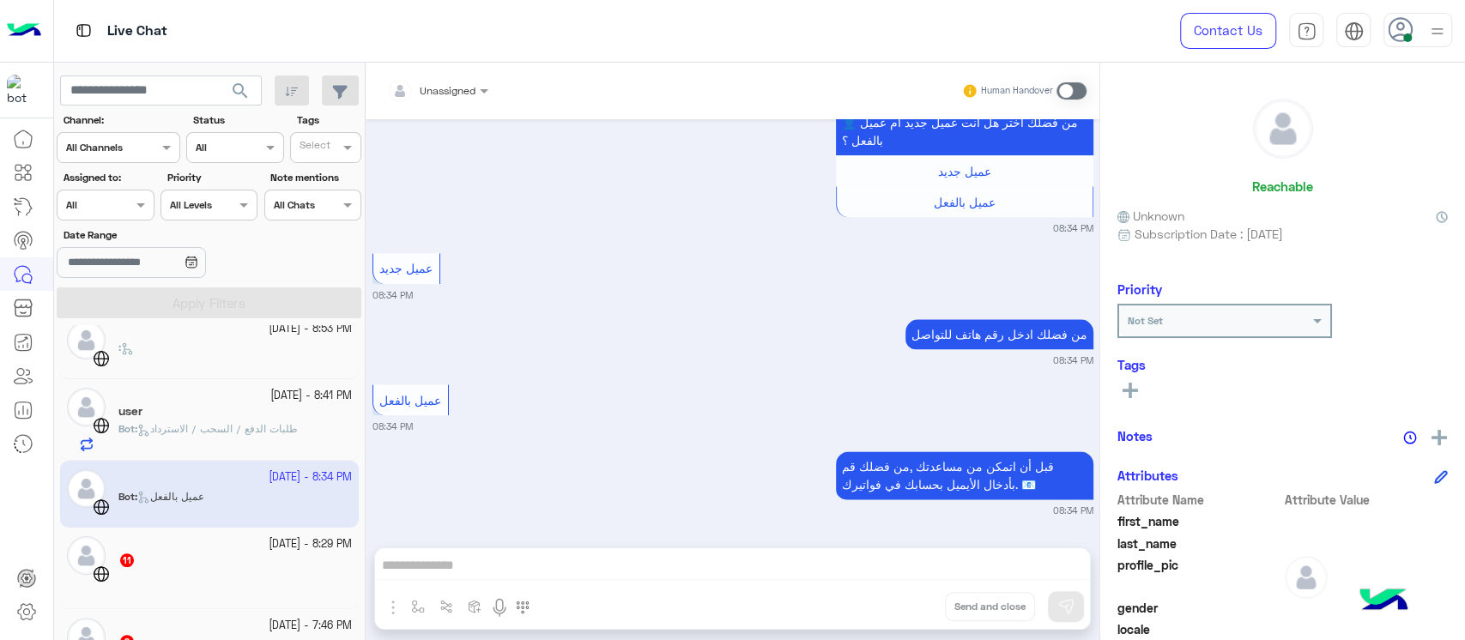
click at [211, 577] on div at bounding box center [234, 585] width 233 height 30
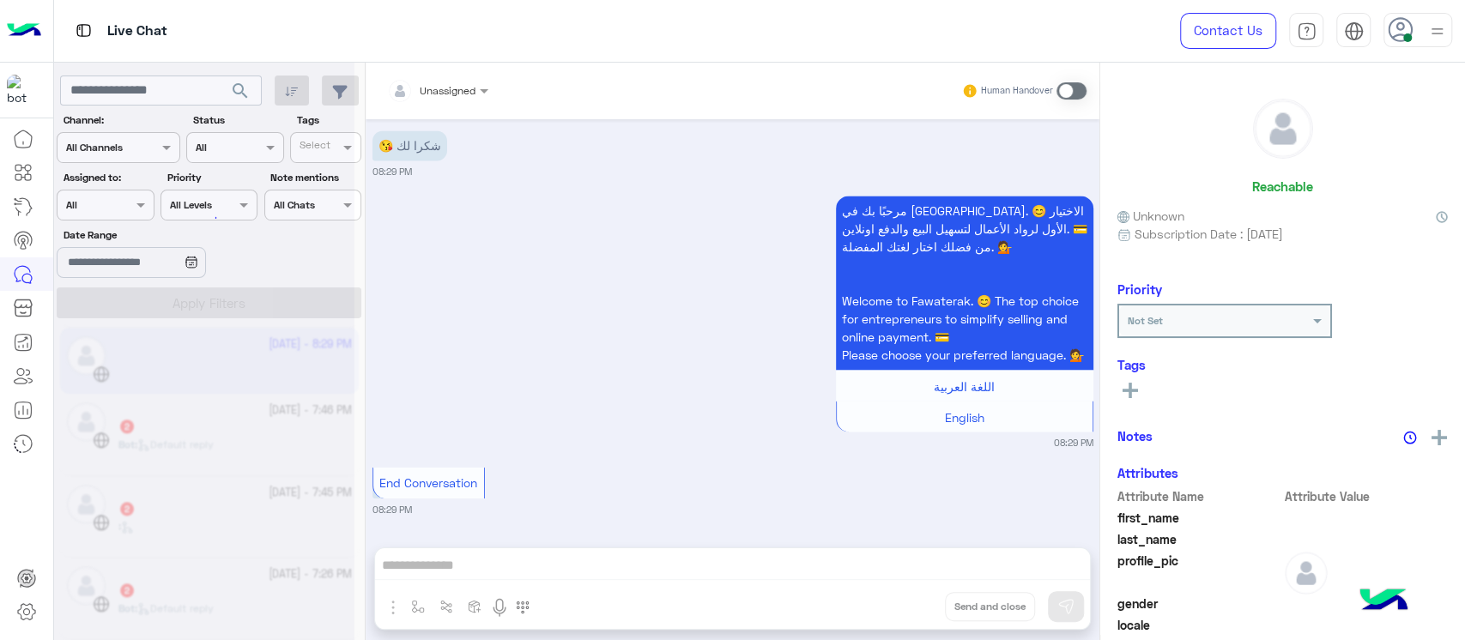
click at [188, 435] on div at bounding box center [204, 327] width 300 height 640
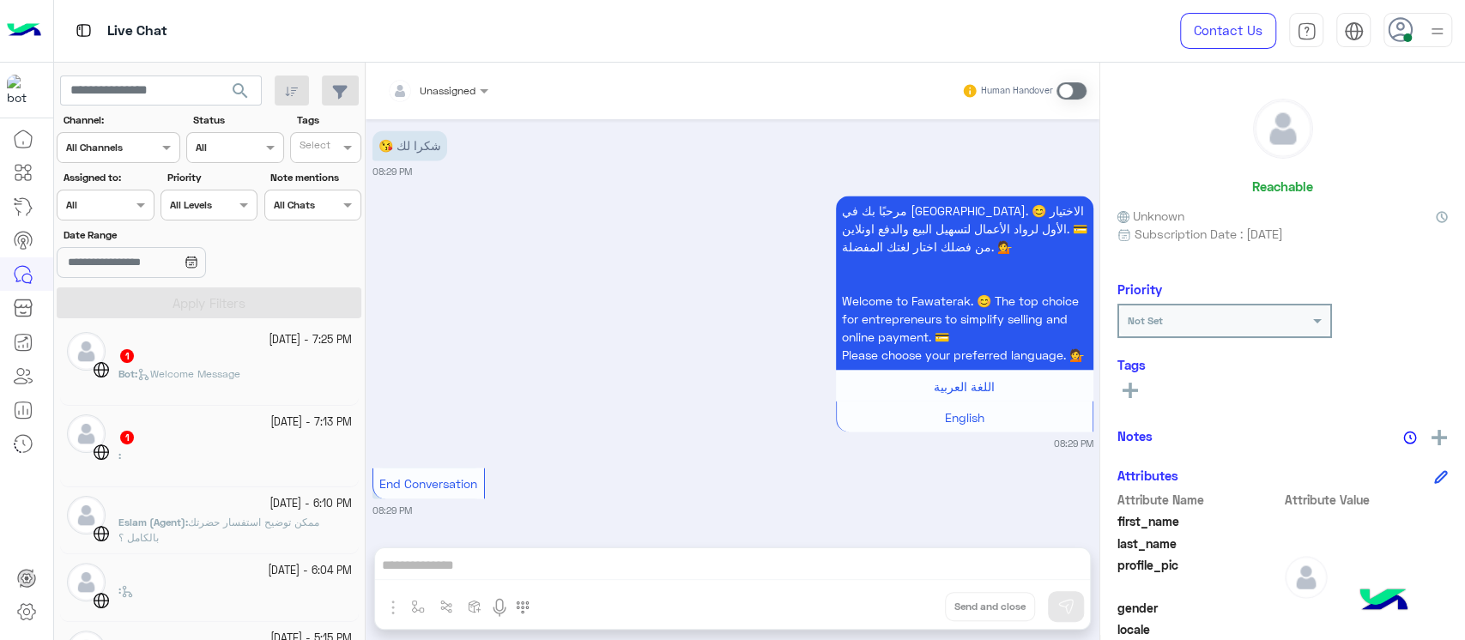
click at [196, 365] on div "1" at bounding box center [234, 357] width 233 height 18
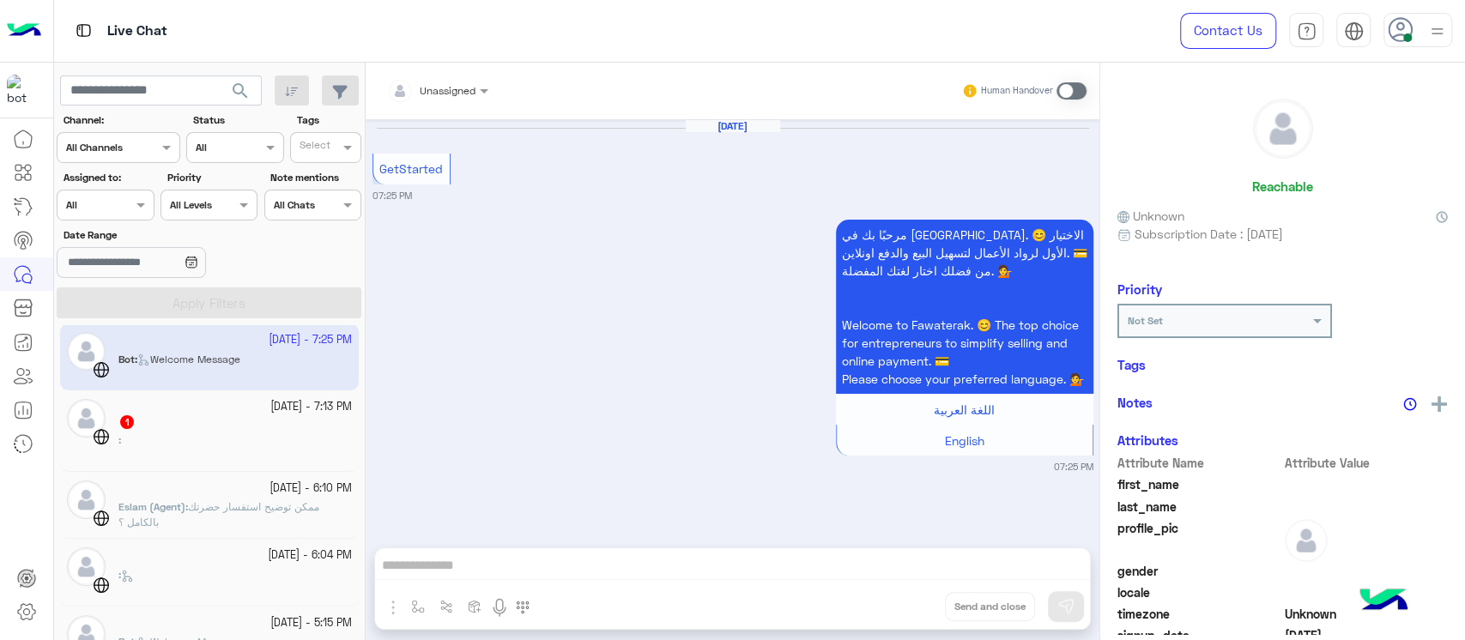
click at [209, 442] on div ":" at bounding box center [234, 447] width 233 height 30
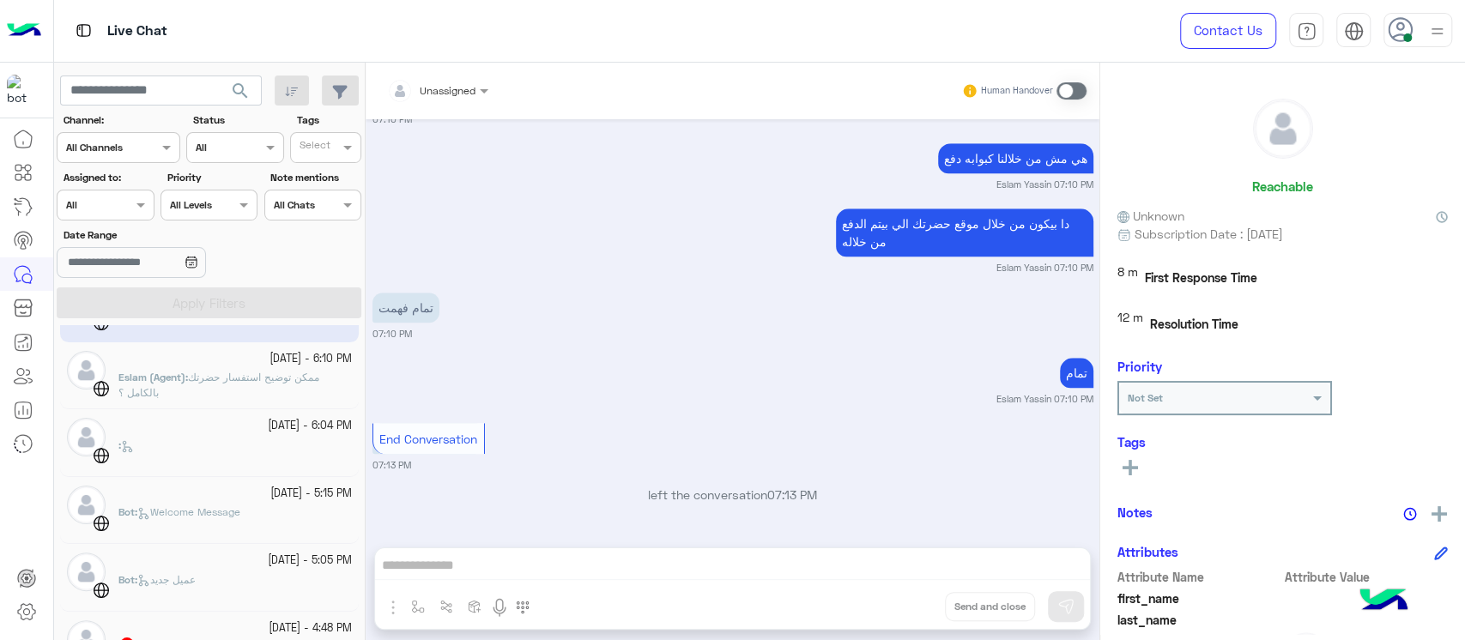
click at [209, 442] on div ":" at bounding box center [234, 453] width 233 height 30
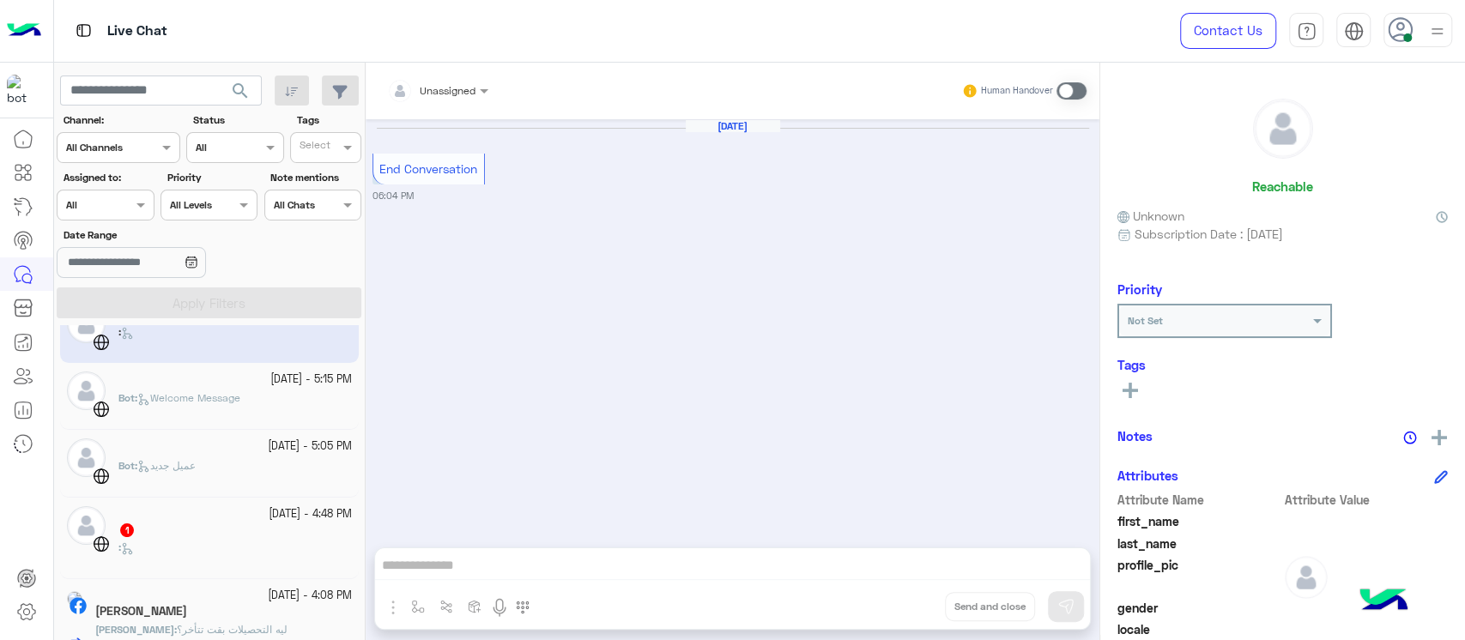
click at [228, 542] on div ":" at bounding box center [234, 555] width 233 height 30
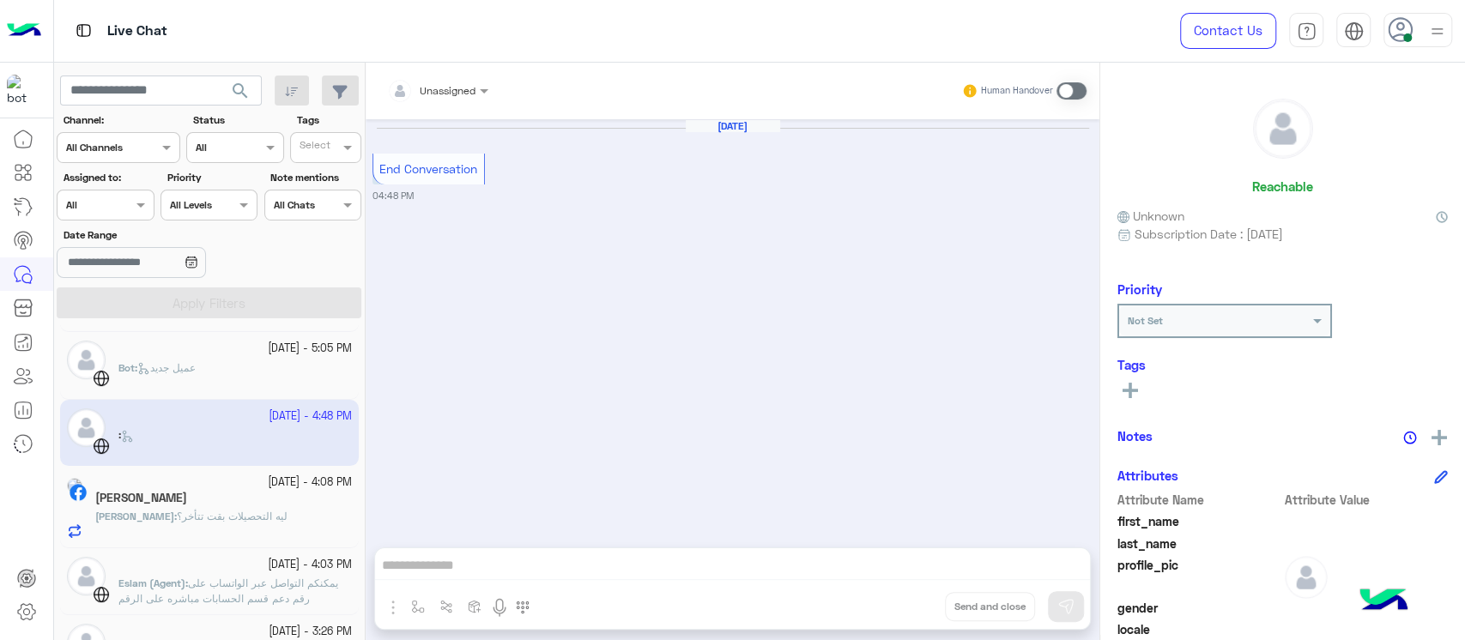
scroll to position [466, 0]
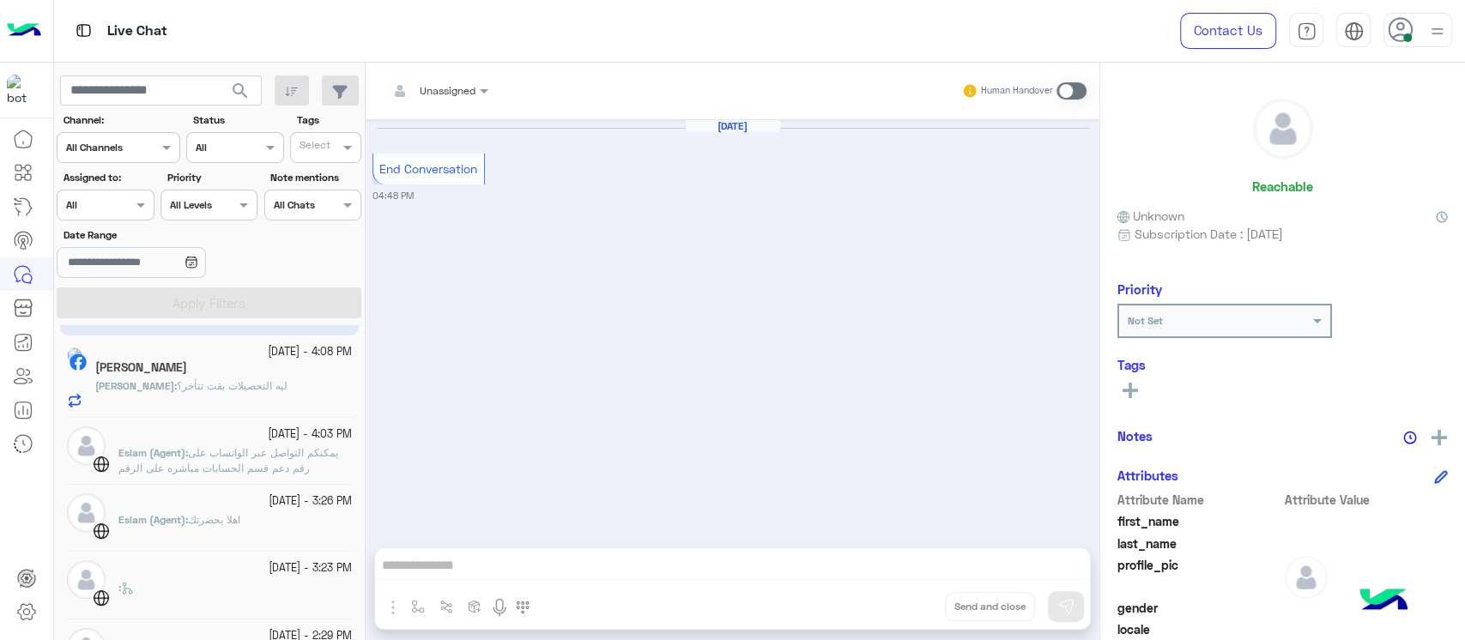
click at [177, 382] on span "ليه التحصيلات بقت تتأخر؟" at bounding box center [232, 385] width 111 height 13
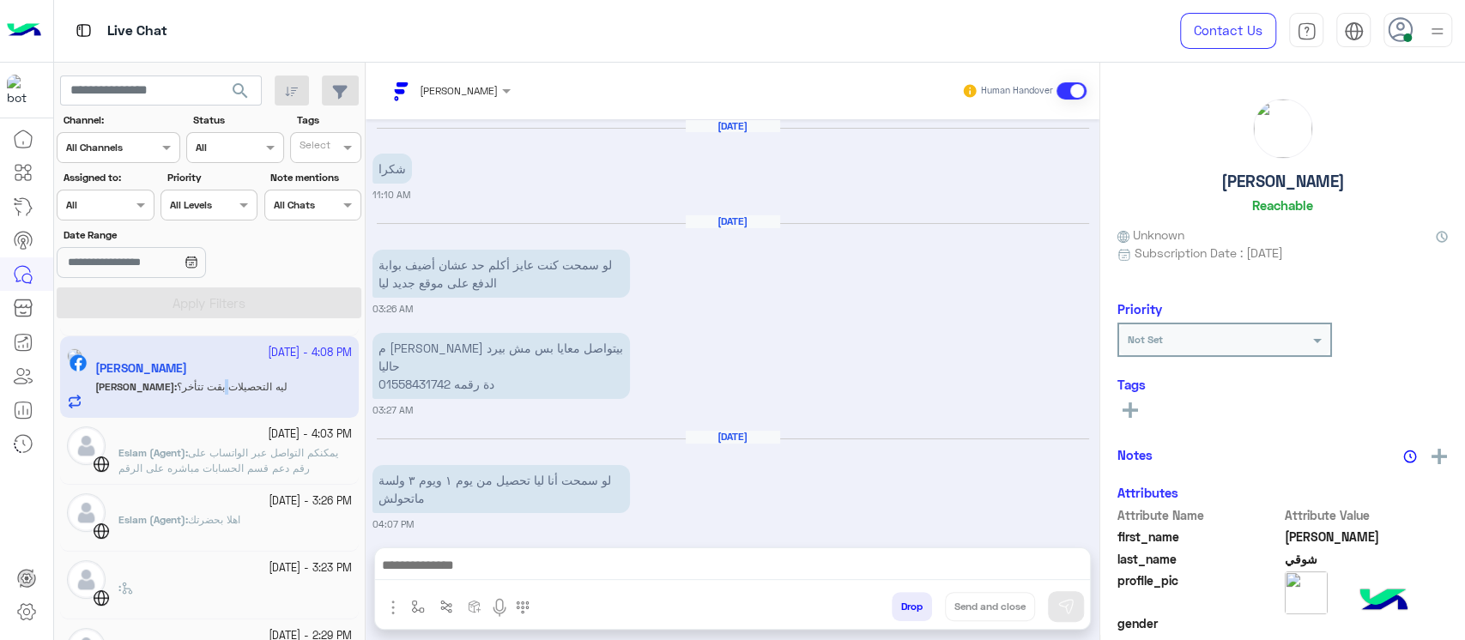
scroll to position [1717, 0]
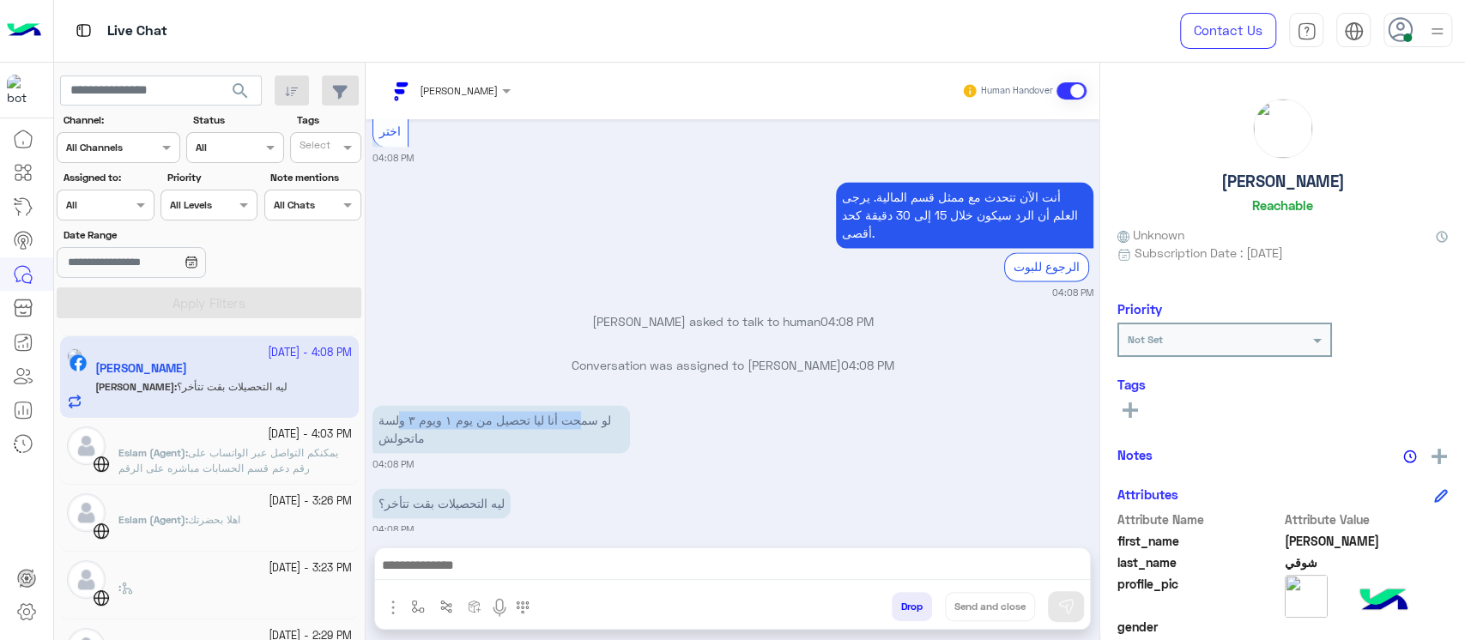
drag, startPoint x: 567, startPoint y: 396, endPoint x: 398, endPoint y: 396, distance: 169.0
click at [398, 405] on p "لو سمحت أنا ليا تحصيل من يوم ١ ويوم ٣ ولسة ماتحولش" at bounding box center [500, 429] width 257 height 48
drag, startPoint x: 439, startPoint y: 419, endPoint x: 384, endPoint y: 422, distance: 55.0
click at [384, 422] on p "لو سمحت أنا ليا تحصيل من يوم ١ ويوم ٣ ولسة ماتحولش" at bounding box center [500, 429] width 257 height 48
drag, startPoint x: 457, startPoint y: 500, endPoint x: 362, endPoint y: 499, distance: 95.2
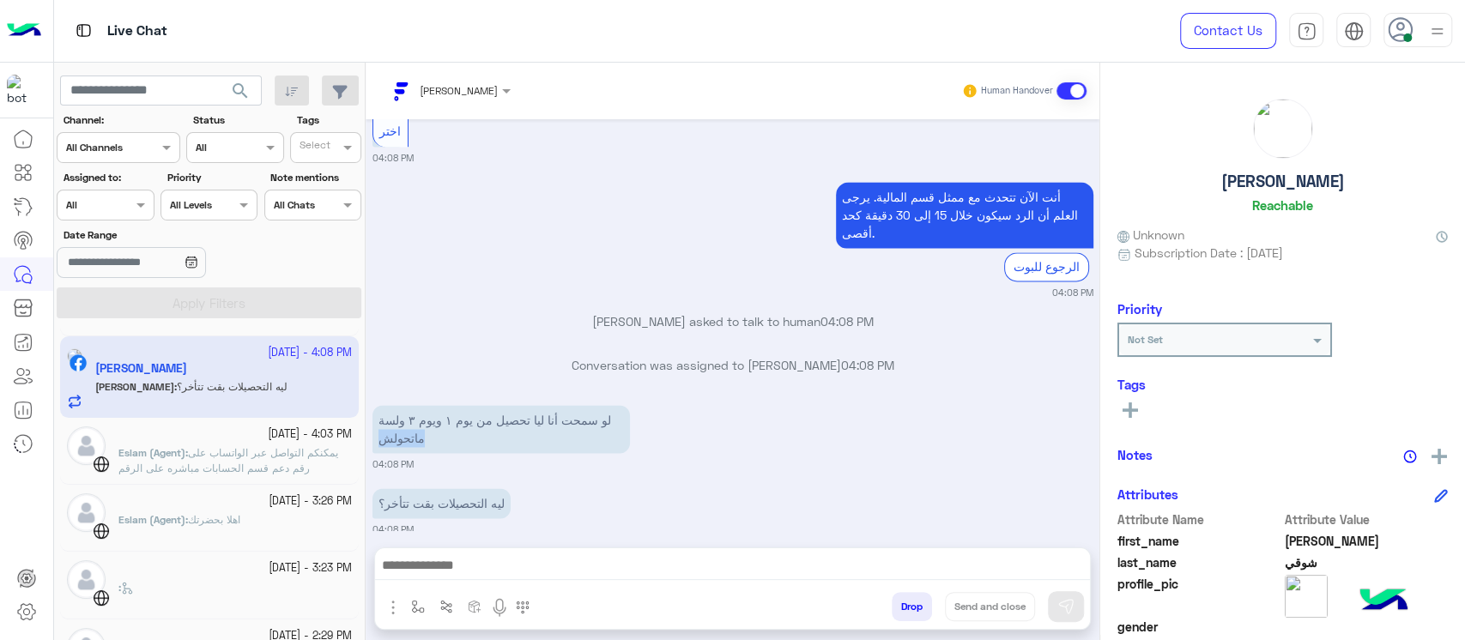
click at [362, 499] on mat-drawer-container "search Channel: Channel All Channels Status Channel All Tags Select Assigned to…" at bounding box center [759, 355] width 1411 height 584
click at [729, 499] on div "ليه التحصيلات بقت تتأخر؟ 04:08 PM" at bounding box center [732, 510] width 721 height 52
click at [588, 492] on div "ليه التحصيلات بقت تتأخر؟ 04:08 PM" at bounding box center [732, 510] width 721 height 52
click at [207, 456] on span "يمكنكم التواصل عبر الواتساب على رقم دعم قسم الحسابات مباشره على الرقم 015569828…" at bounding box center [228, 468] width 220 height 44
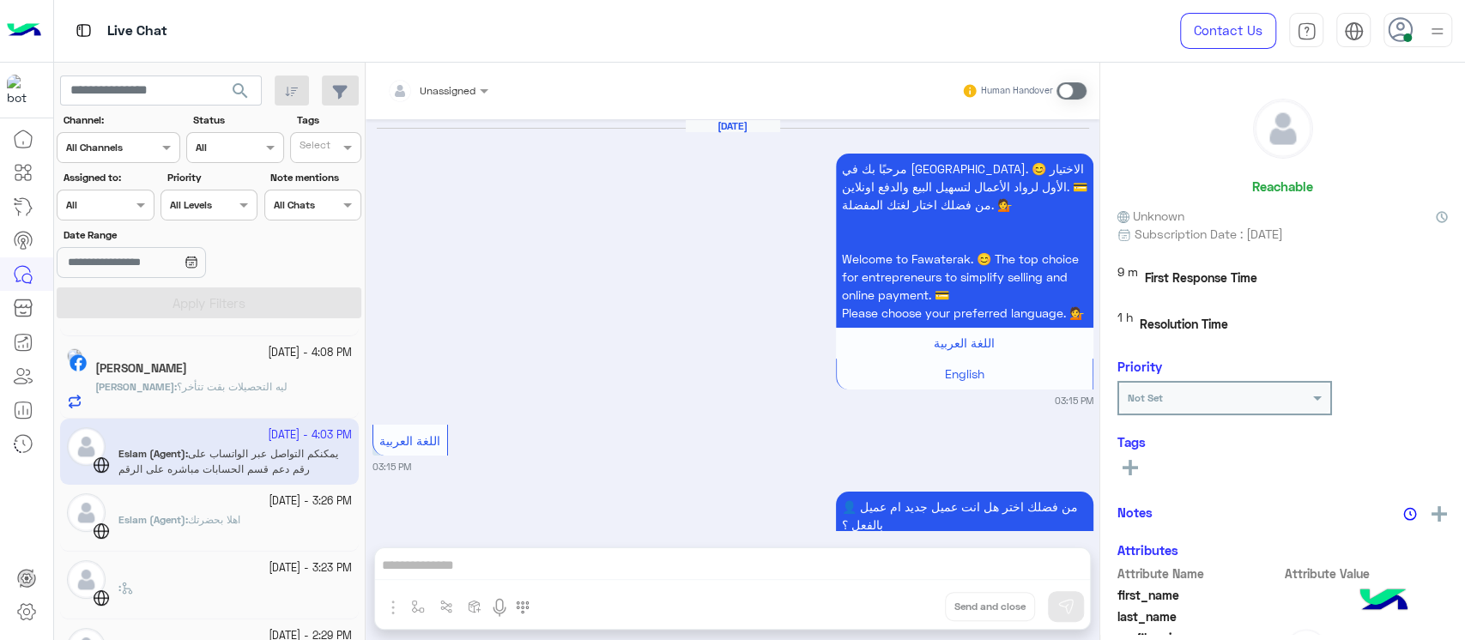
scroll to position [1357, 0]
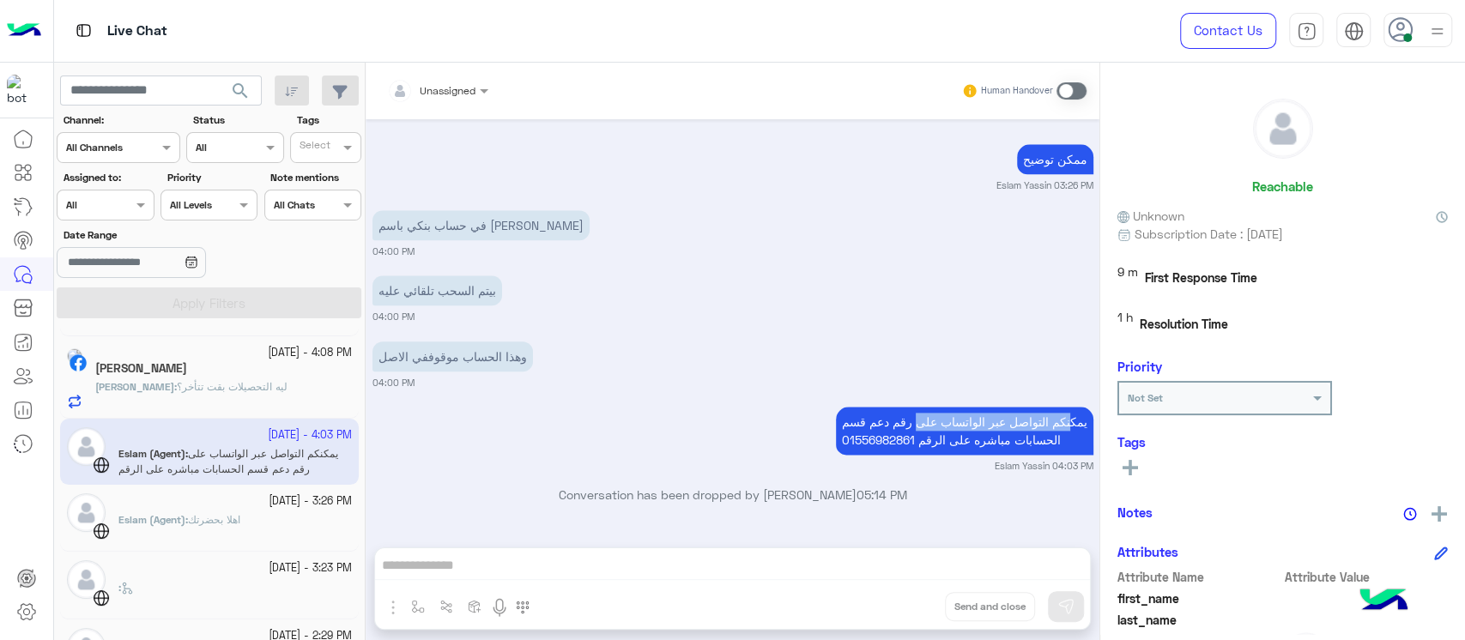
drag, startPoint x: 1061, startPoint y: 428, endPoint x: 912, endPoint y: 428, distance: 149.3
click at [912, 428] on p "يمكنكم التواصل عبر الواتساب على رقم دعم قسم الحسابات مباشره على الرقم 015569828…" at bounding box center [964, 431] width 257 height 48
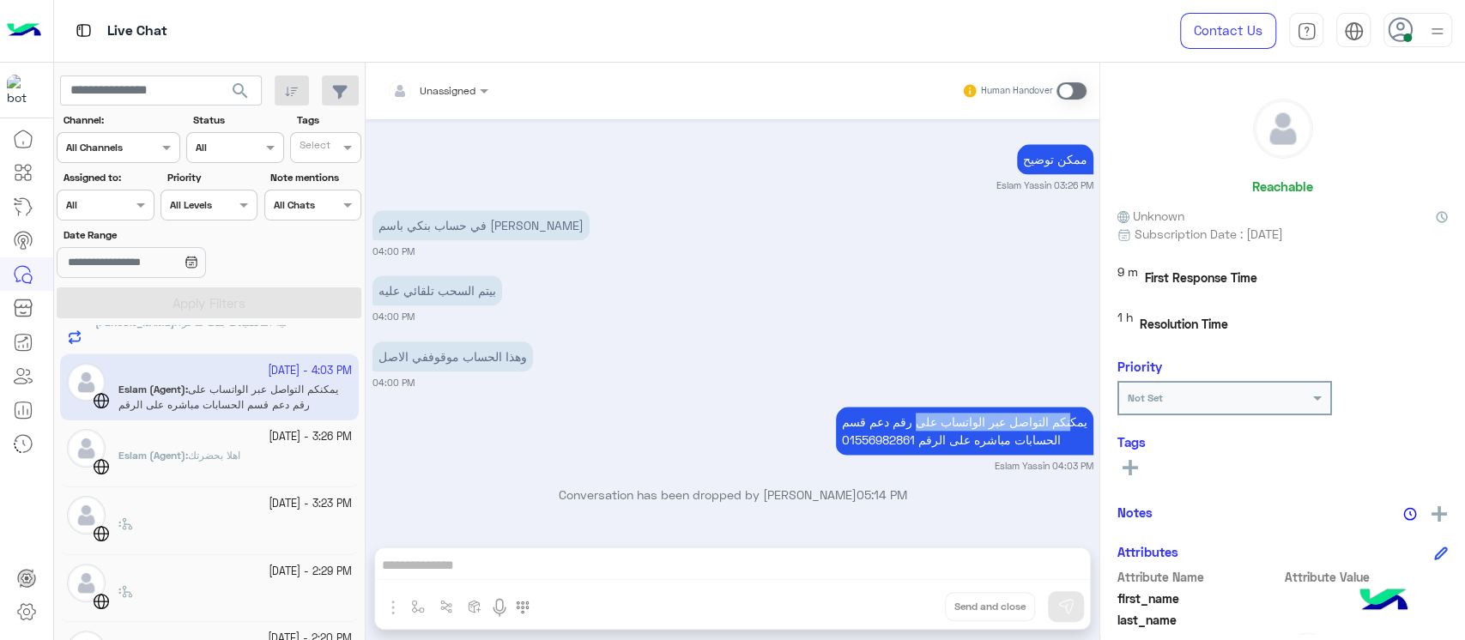
scroll to position [580, 0]
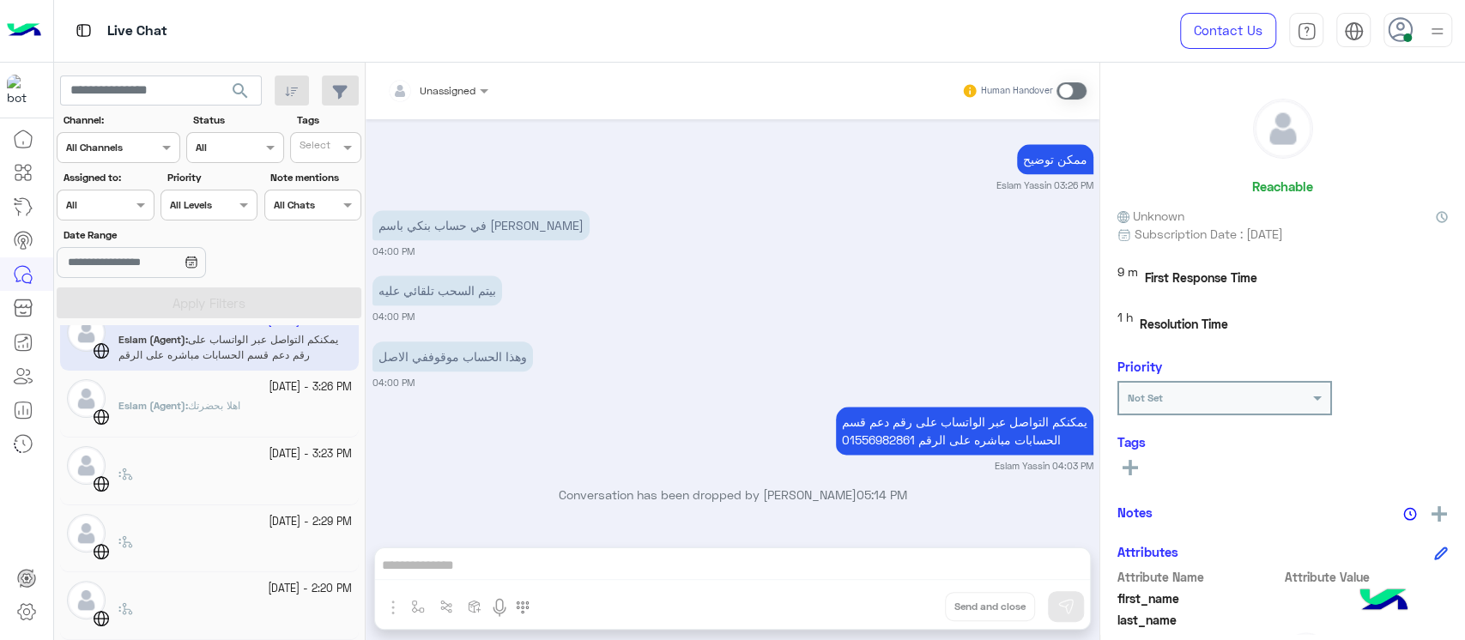
click at [237, 428] on div "[DATE] - 3:26 PM Eslam (Agent) : اهلا بحضرت[PERSON_NAME]" at bounding box center [209, 404] width 299 height 67
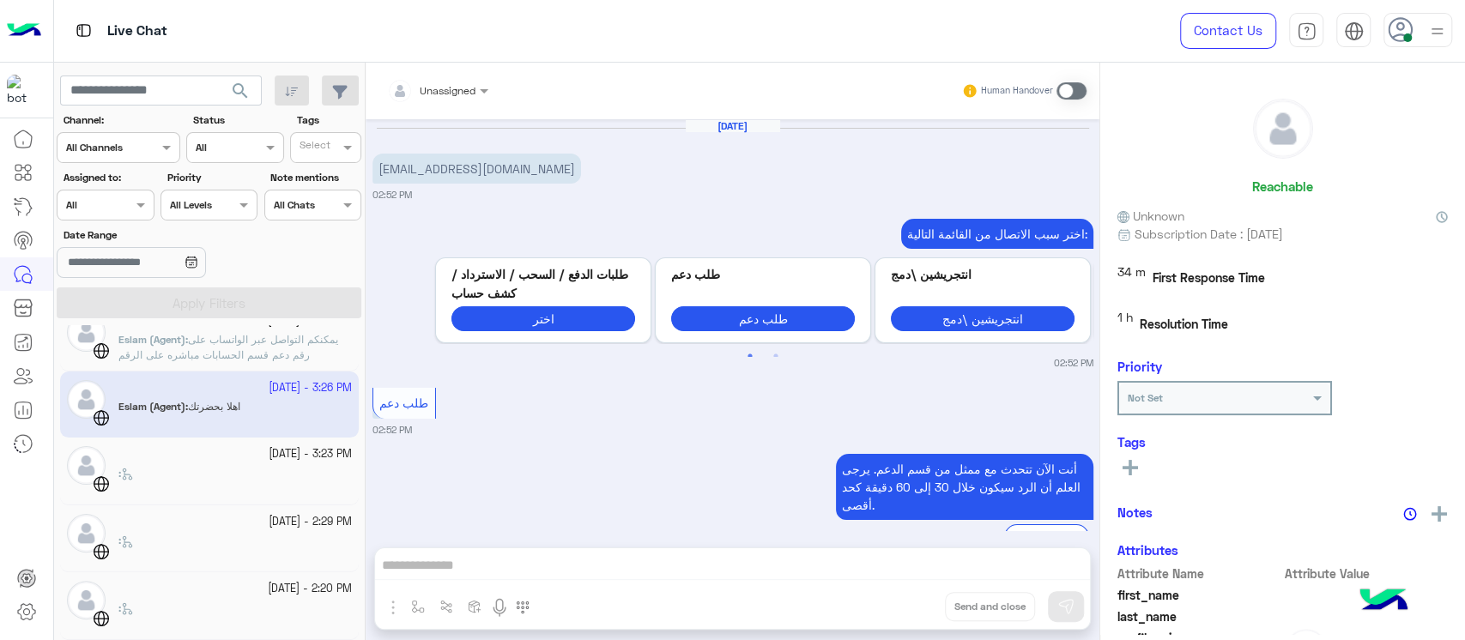
scroll to position [1145, 0]
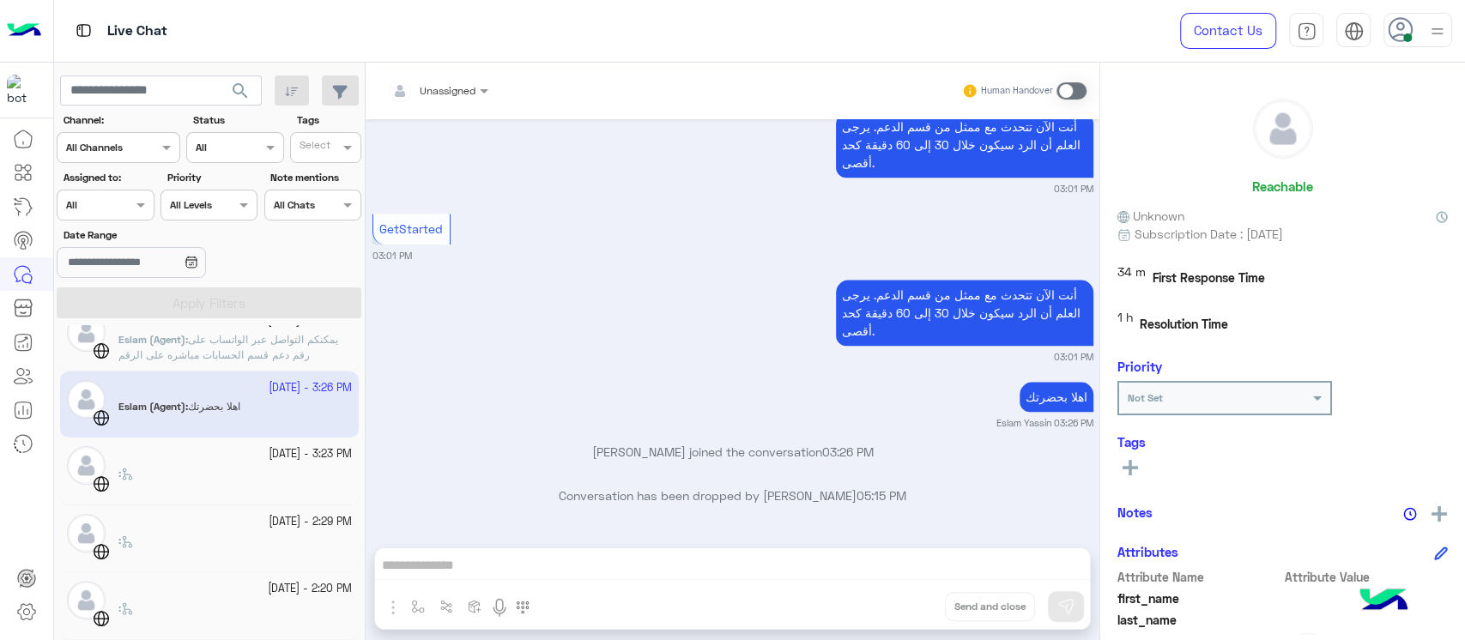
drag, startPoint x: 768, startPoint y: 499, endPoint x: 535, endPoint y: 499, distance: 232.5
click at [535, 499] on p "Conversation has been dropped by [PERSON_NAME] 05:15 PM" at bounding box center [732, 496] width 721 height 18
click at [241, 466] on div ":" at bounding box center [234, 481] width 233 height 30
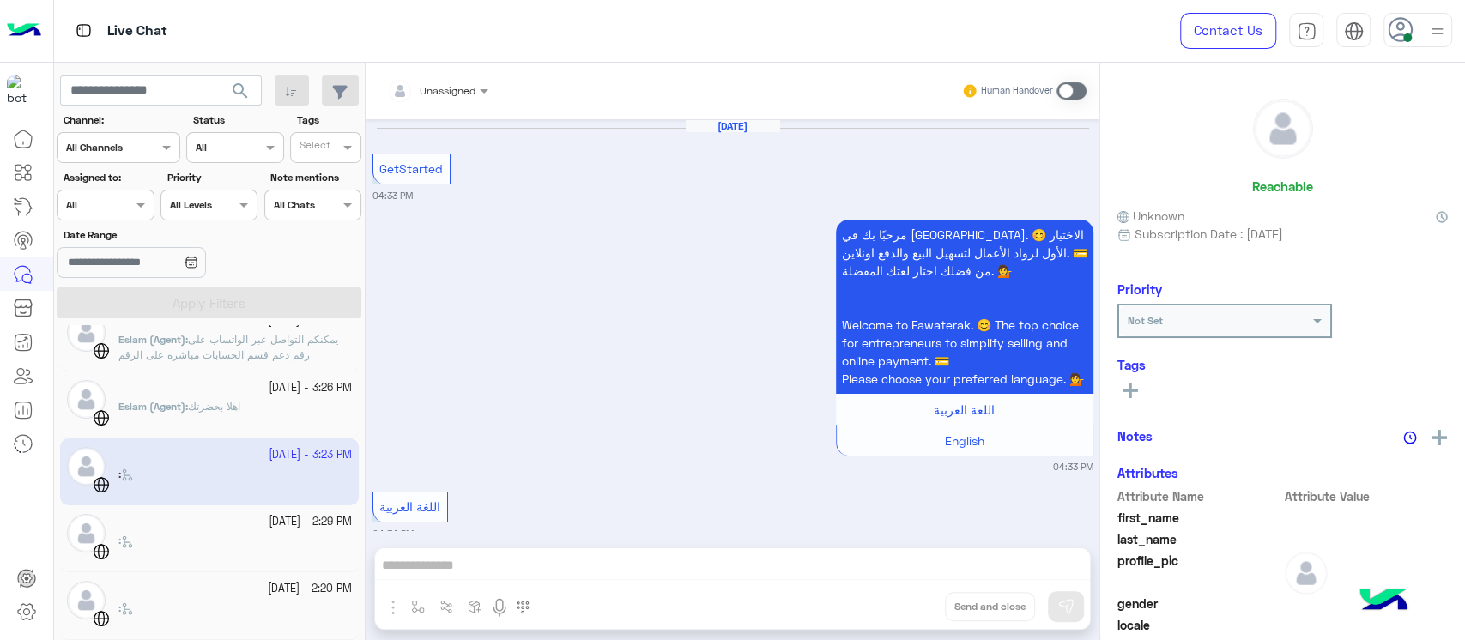
scroll to position [1478, 0]
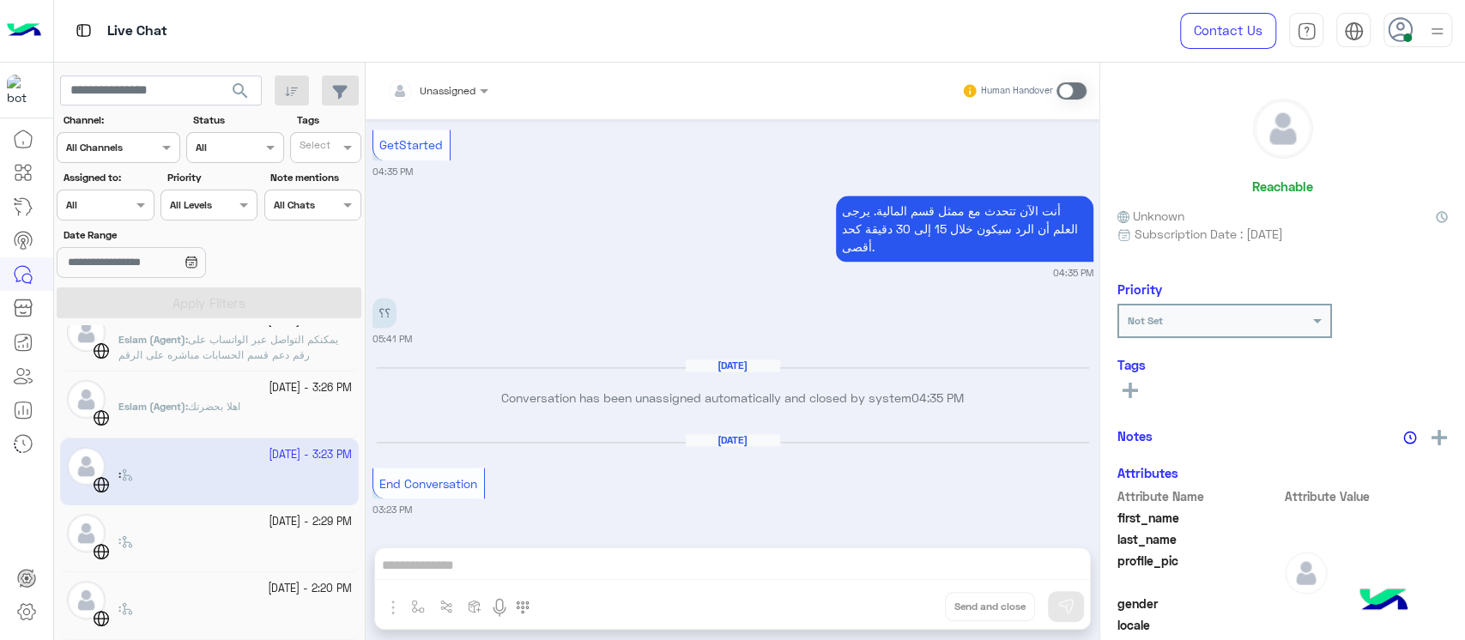
click at [233, 523] on div "[DATE] - 2:29 PM" at bounding box center [234, 522] width 233 height 16
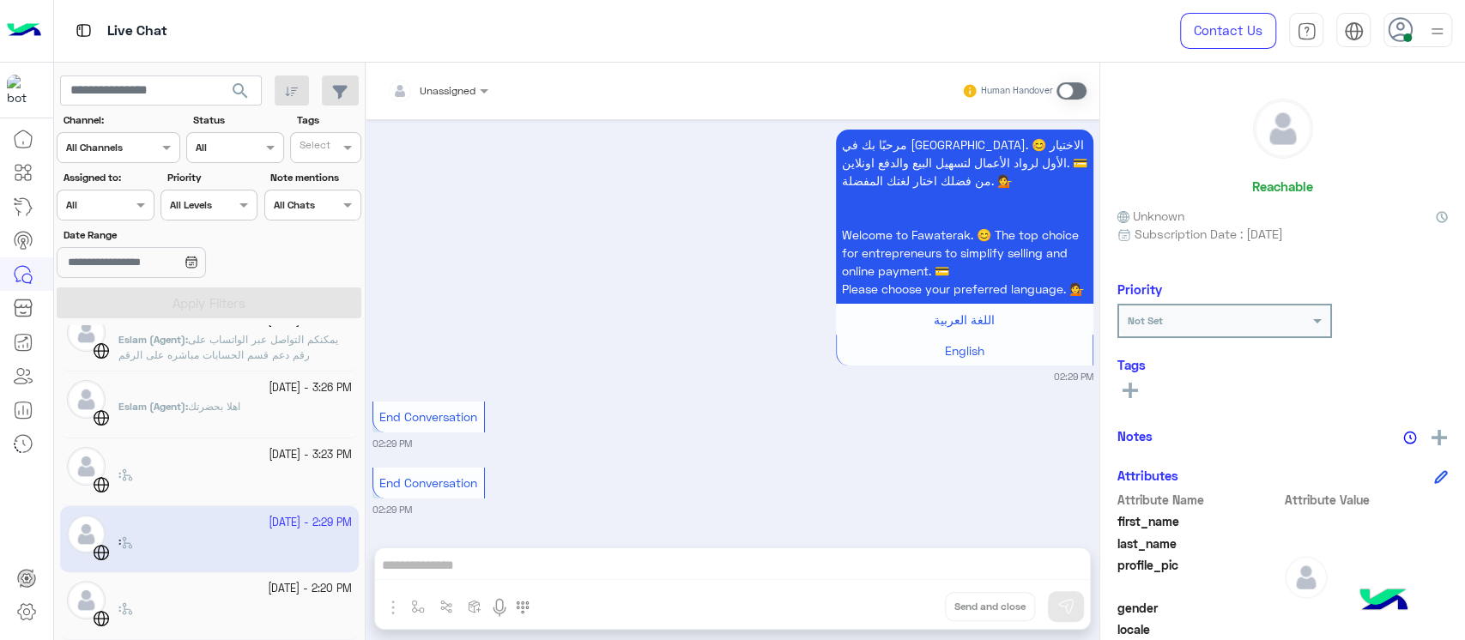
scroll to position [694, 0]
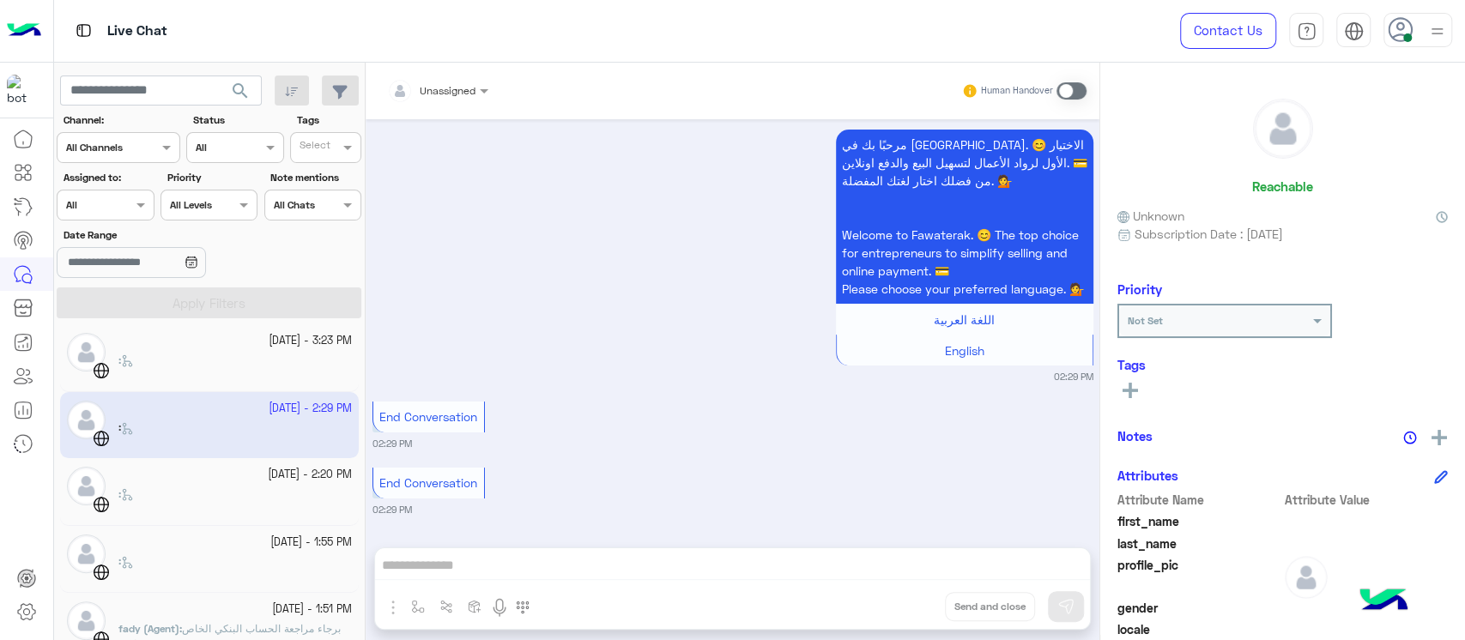
click at [212, 499] on div ":" at bounding box center [234, 502] width 233 height 30
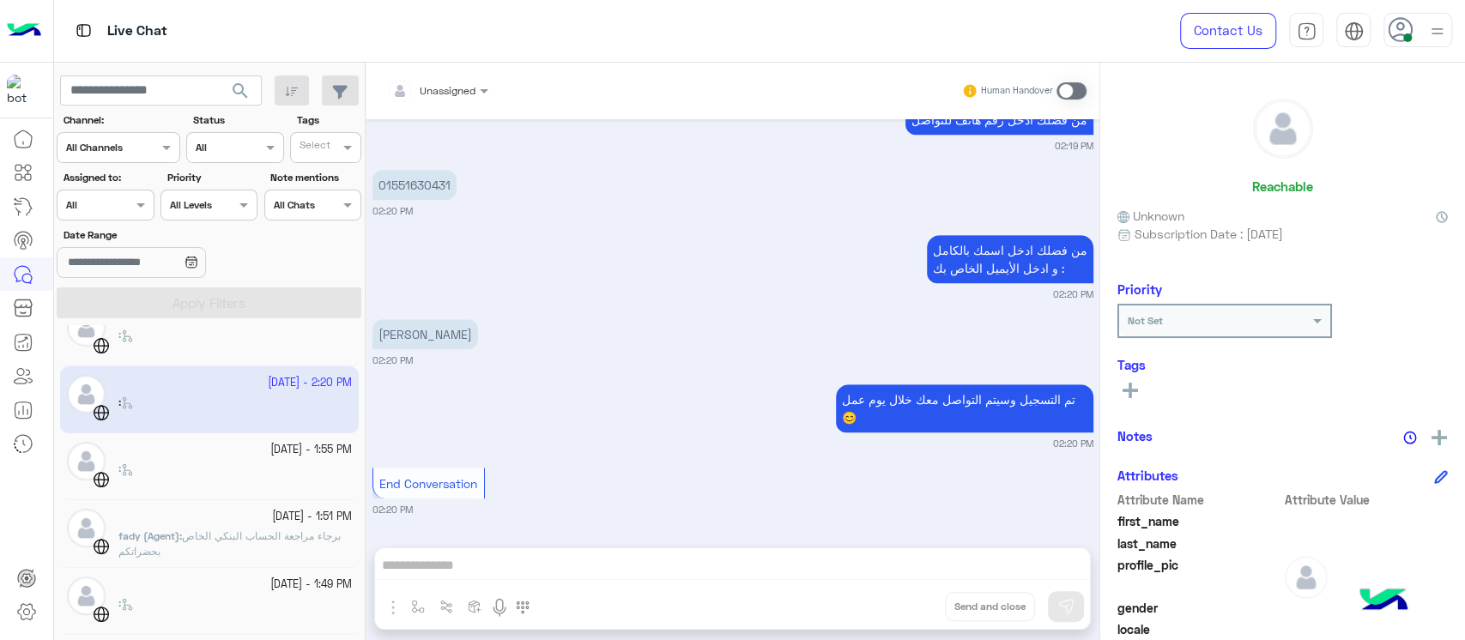
scroll to position [809, 0]
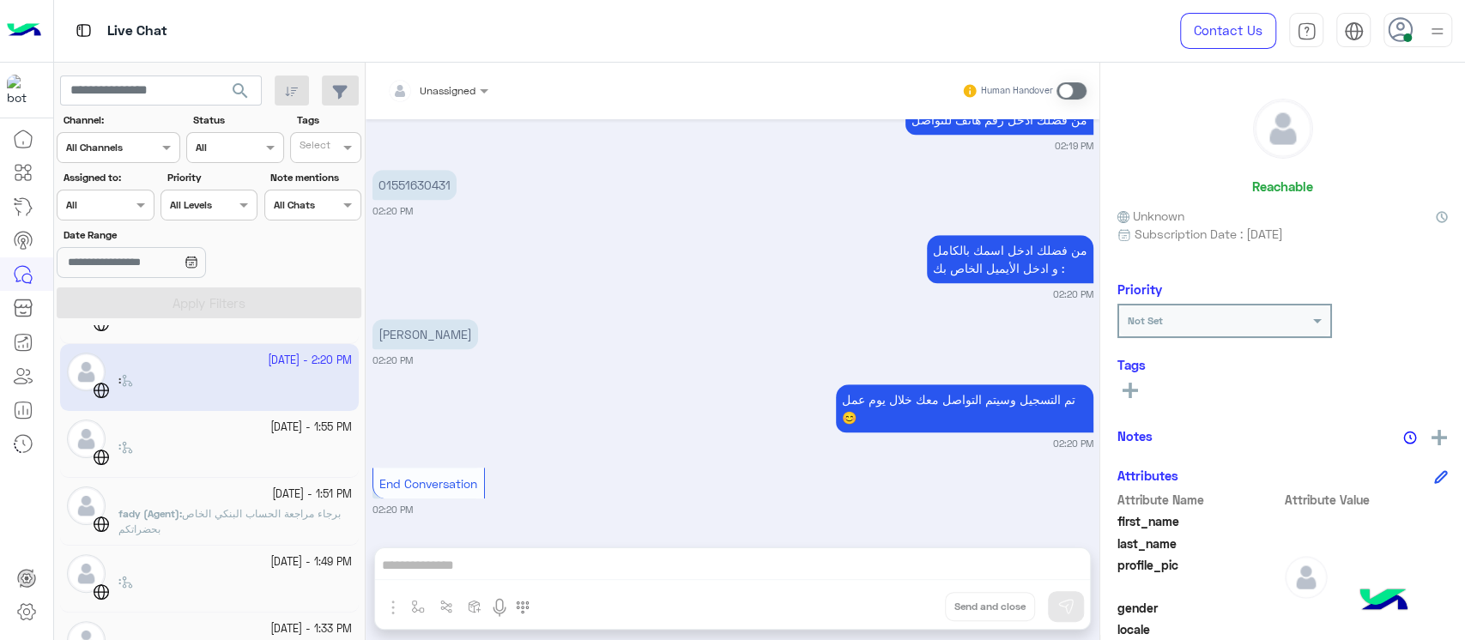
click at [213, 506] on p "fady (Agent) : برجاء مراجعة الحساب البنكي الخاص بحضراتكم" at bounding box center [234, 521] width 233 height 31
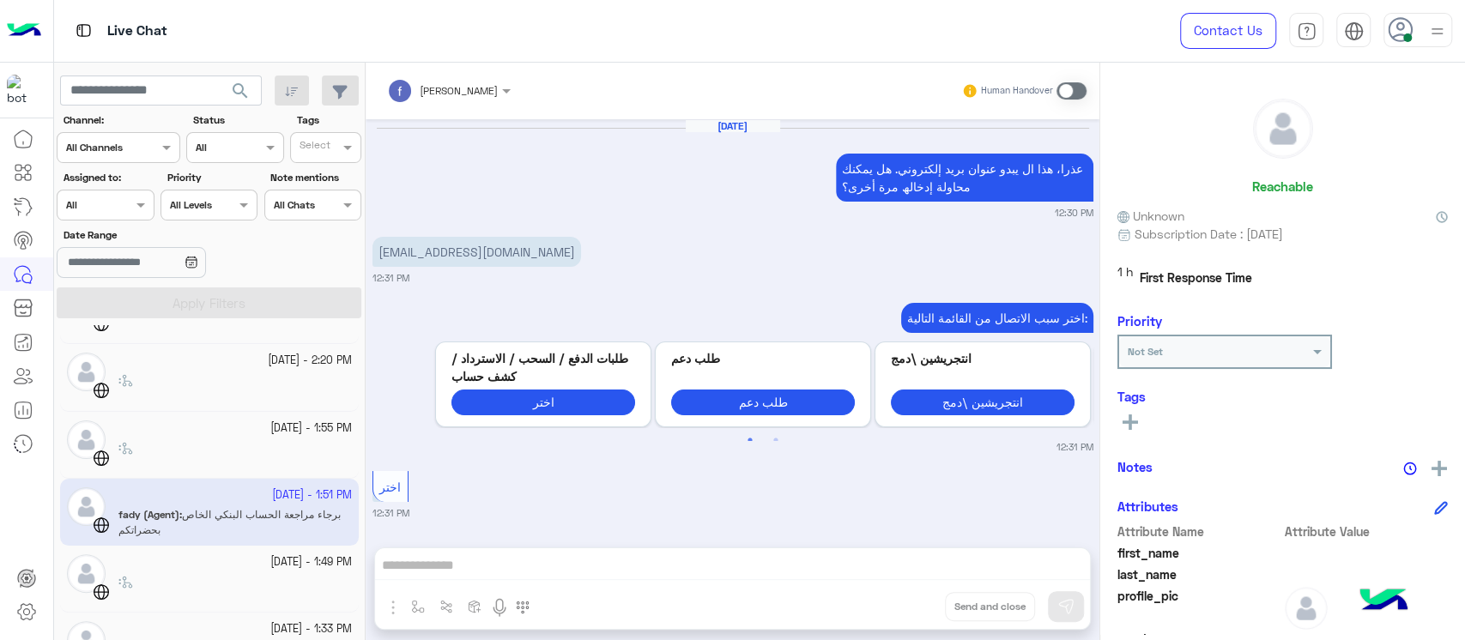
scroll to position [1165, 0]
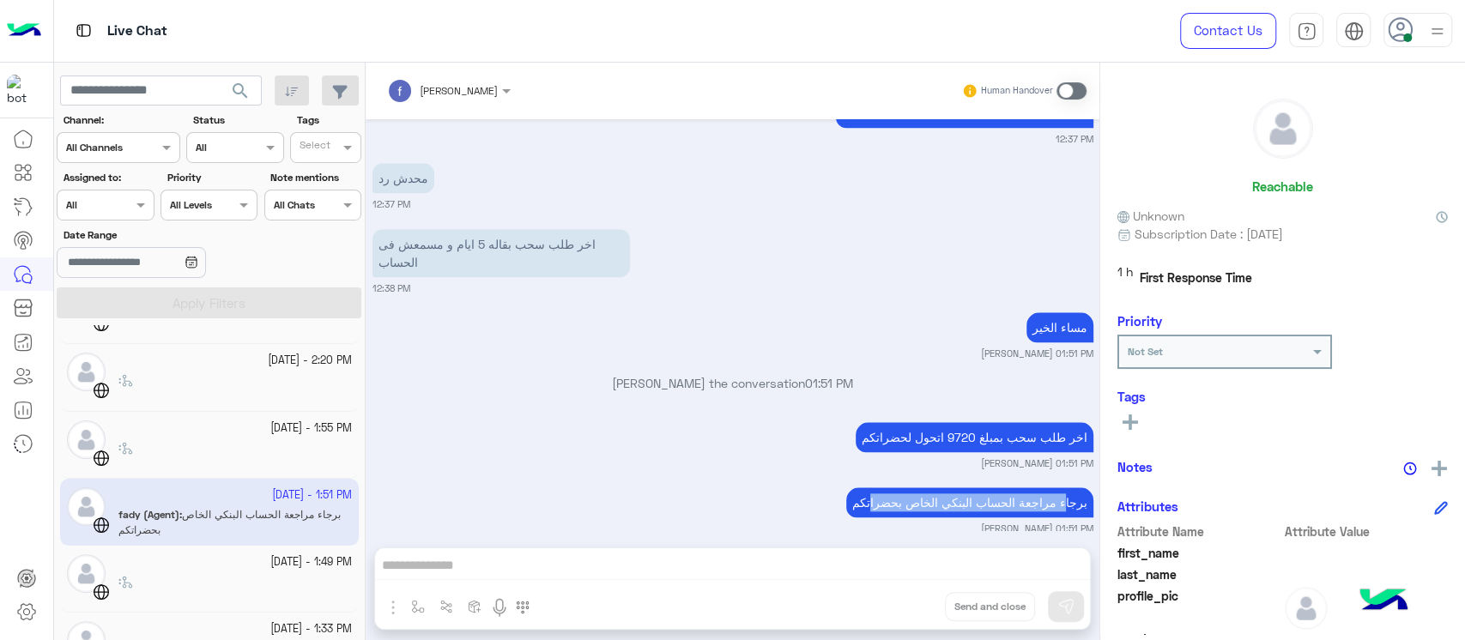
drag, startPoint x: 1064, startPoint y: 484, endPoint x: 874, endPoint y: 483, distance: 189.6
click at [874, 487] on p "برجاء مراجعة الحساب البنكي الخاص بحضراتكم" at bounding box center [969, 502] width 247 height 30
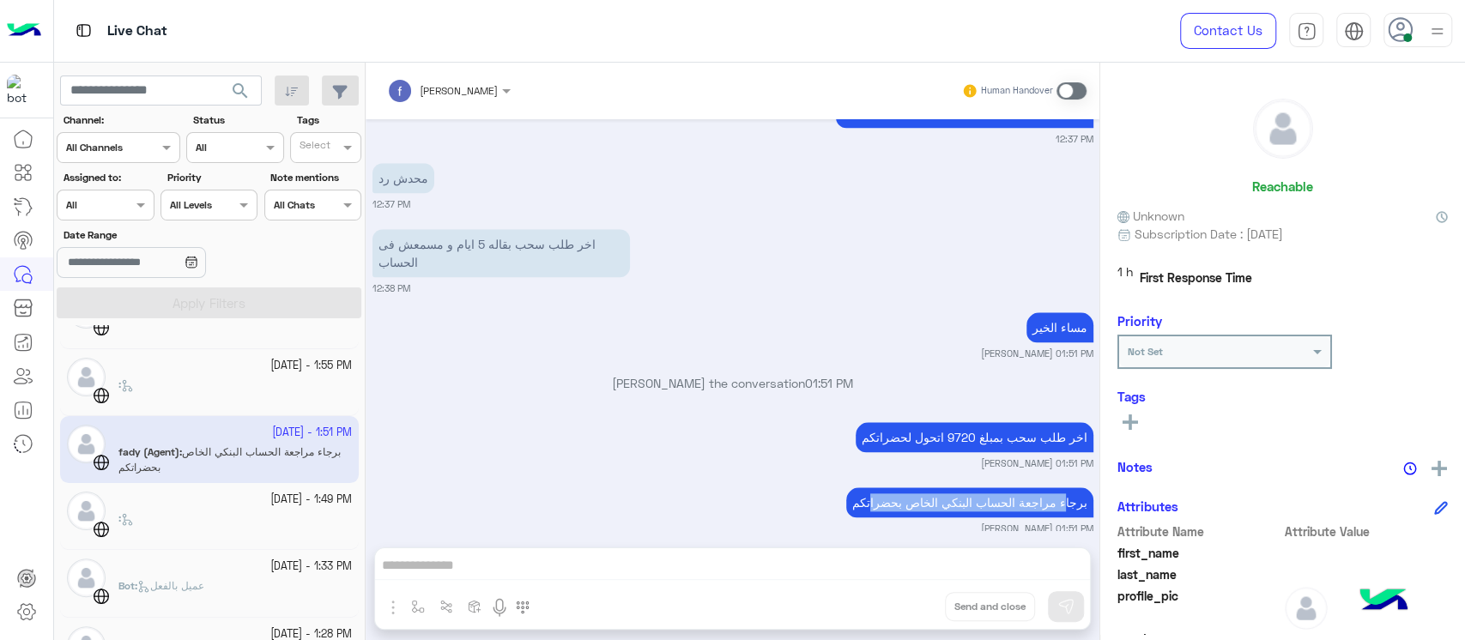
scroll to position [923, 0]
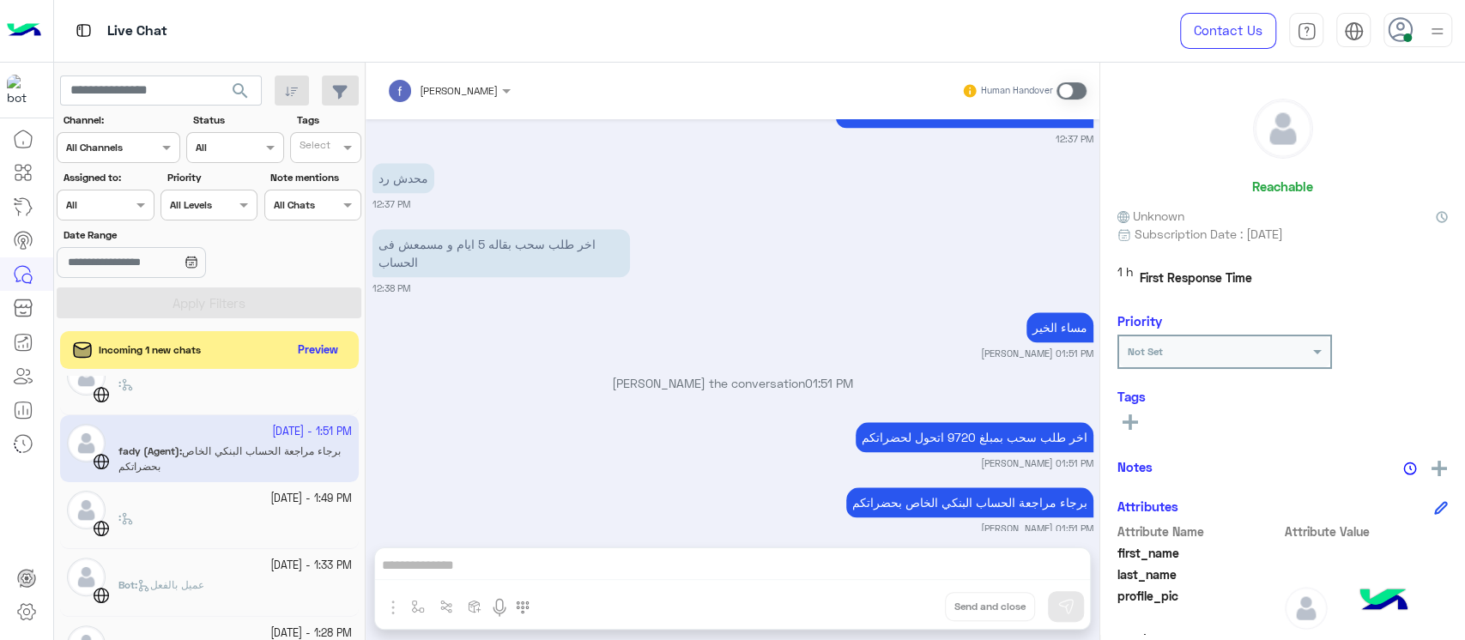
click at [317, 329] on div "search Channel: Channel All Channels Status Channel All Tags Select Assigned to…" at bounding box center [209, 355] width 311 height 584
click at [316, 354] on button "Preview" at bounding box center [319, 349] width 53 height 23
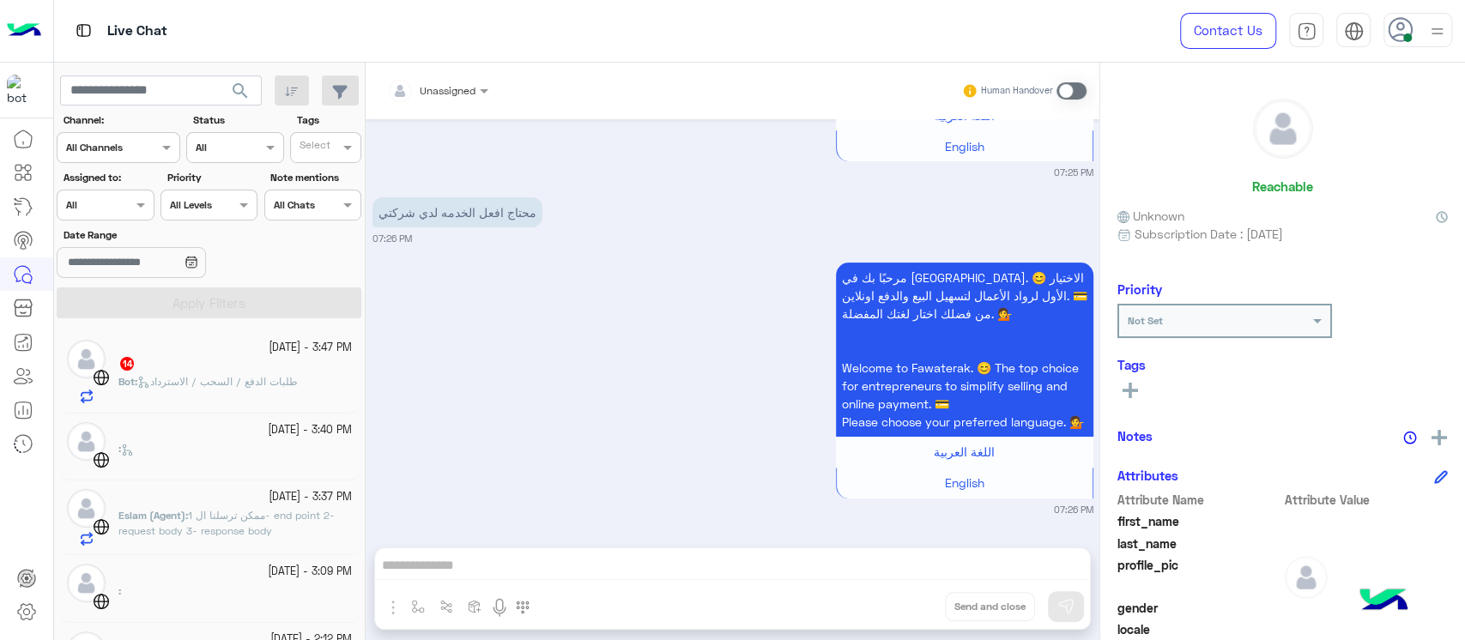
click at [170, 370] on div "14" at bounding box center [234, 365] width 233 height 18
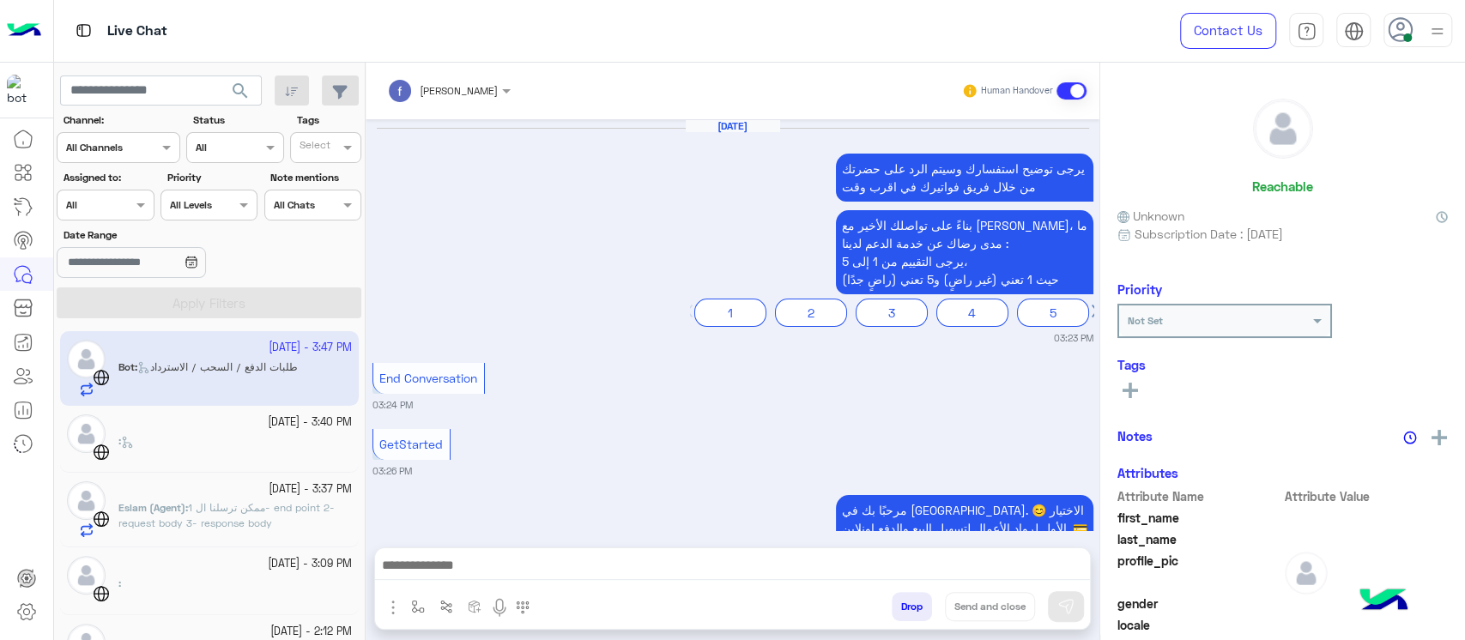
scroll to position [2324, 0]
